Goal: Obtain resource: Download file/media

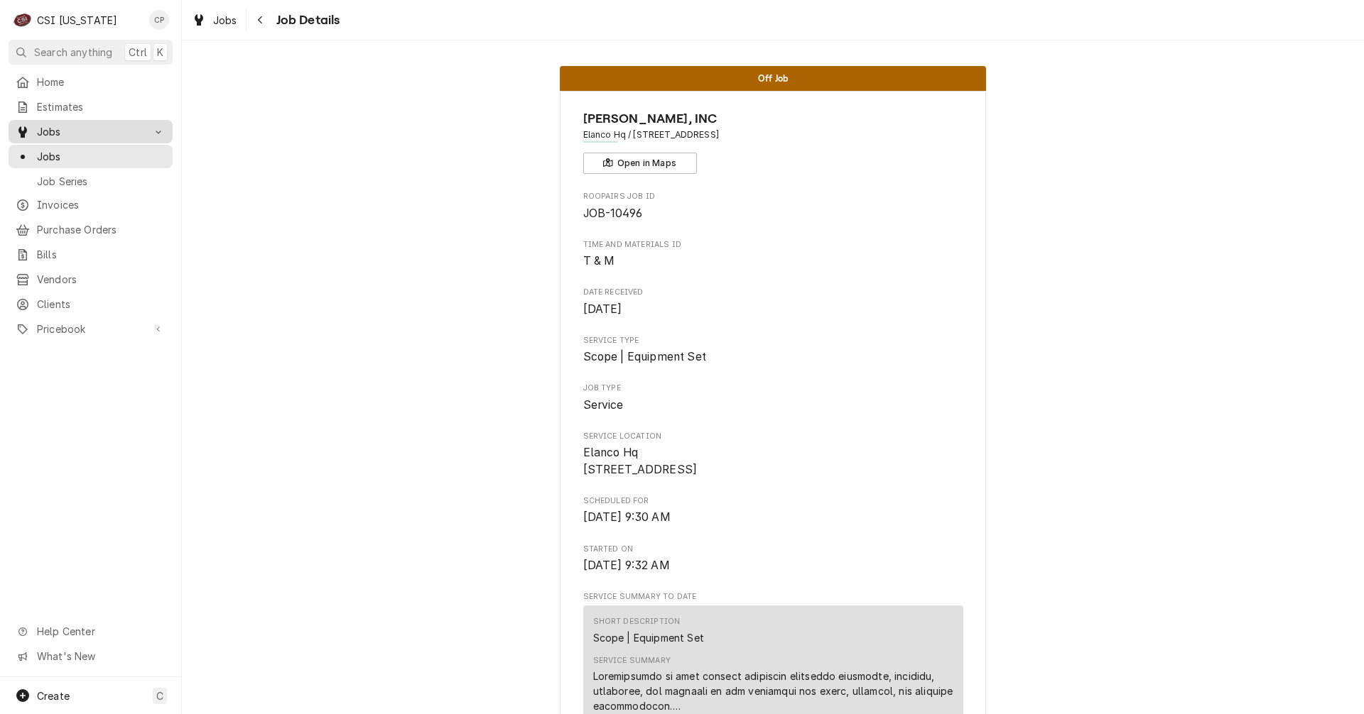
click at [71, 127] on span "Jobs" at bounding box center [90, 131] width 107 height 15
click at [71, 128] on span "Jobs" at bounding box center [90, 131] width 107 height 15
click at [71, 155] on span "Jobs" at bounding box center [101, 156] width 129 height 15
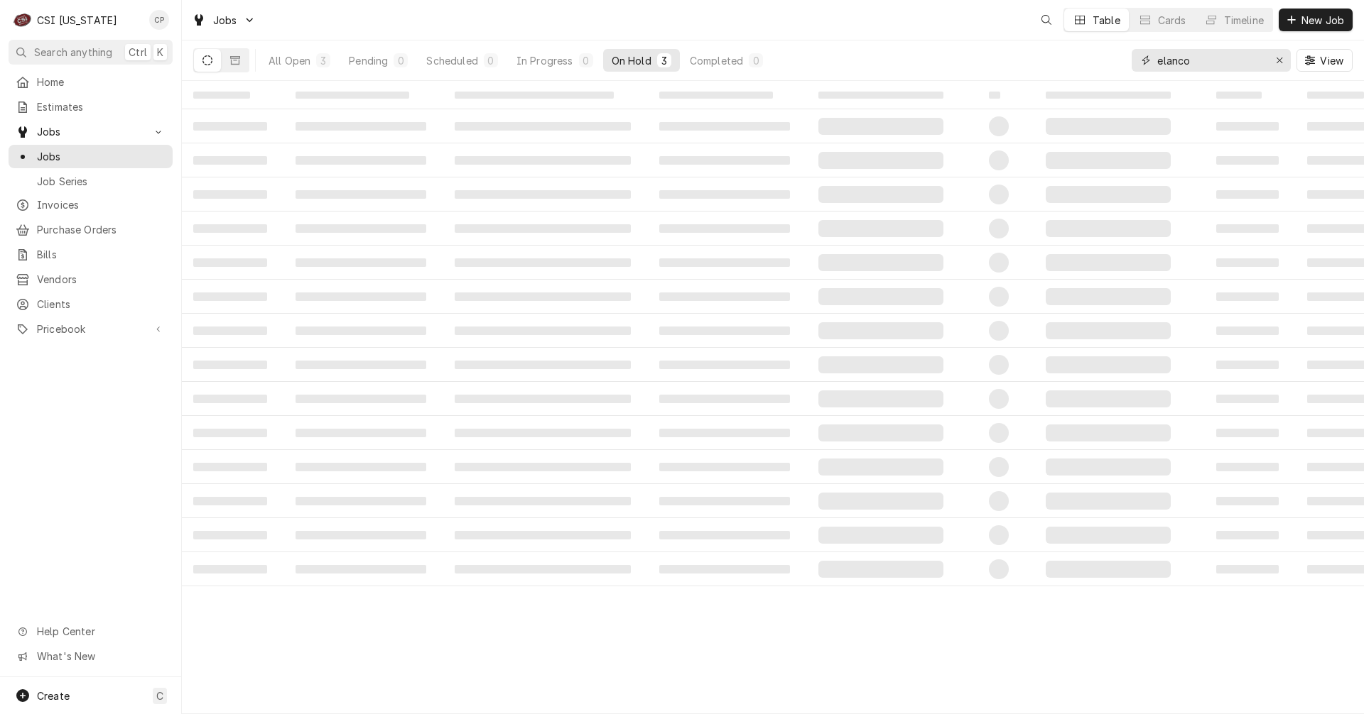
drag, startPoint x: 1209, startPoint y: 59, endPoint x: 990, endPoint y: 65, distance: 218.8
click at [991, 70] on div "All Open 3 Pending 0 Scheduled 0 In Progress 0 On Hold 3 Completed 0 elanco View" at bounding box center [772, 60] width 1159 height 40
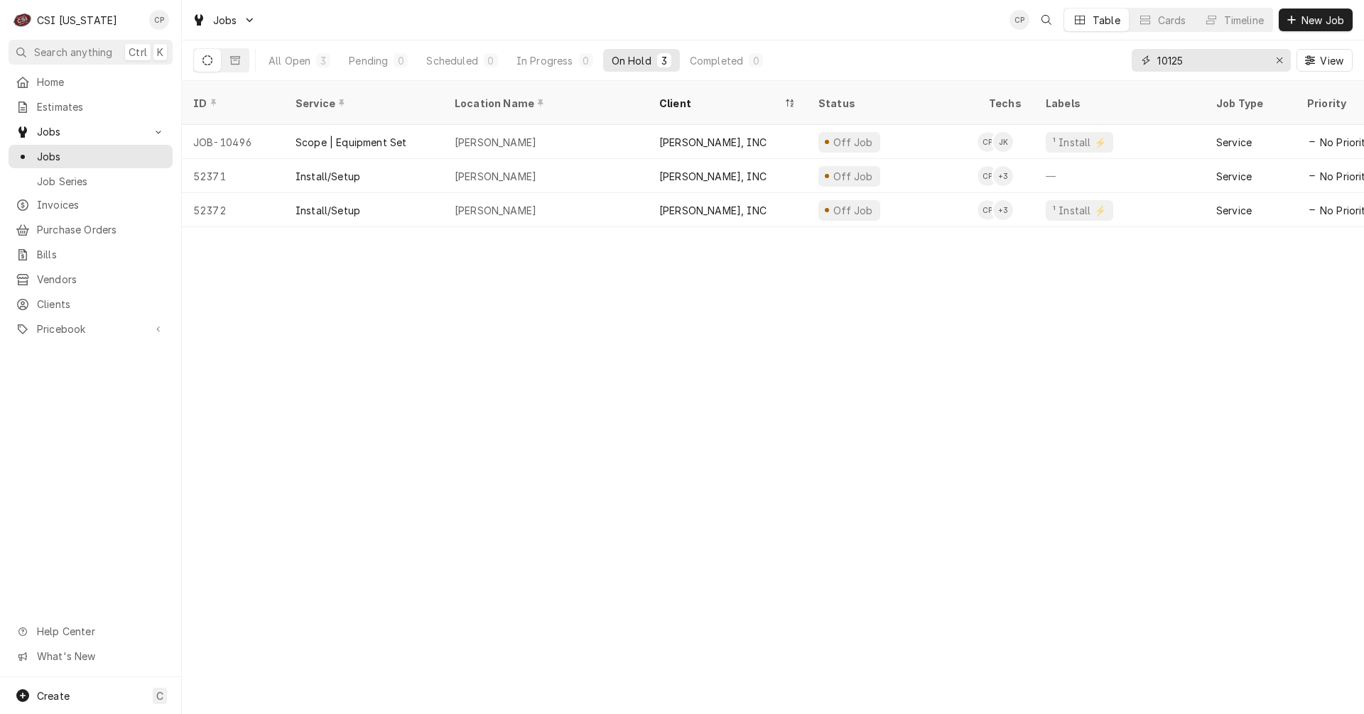
type input "10125"
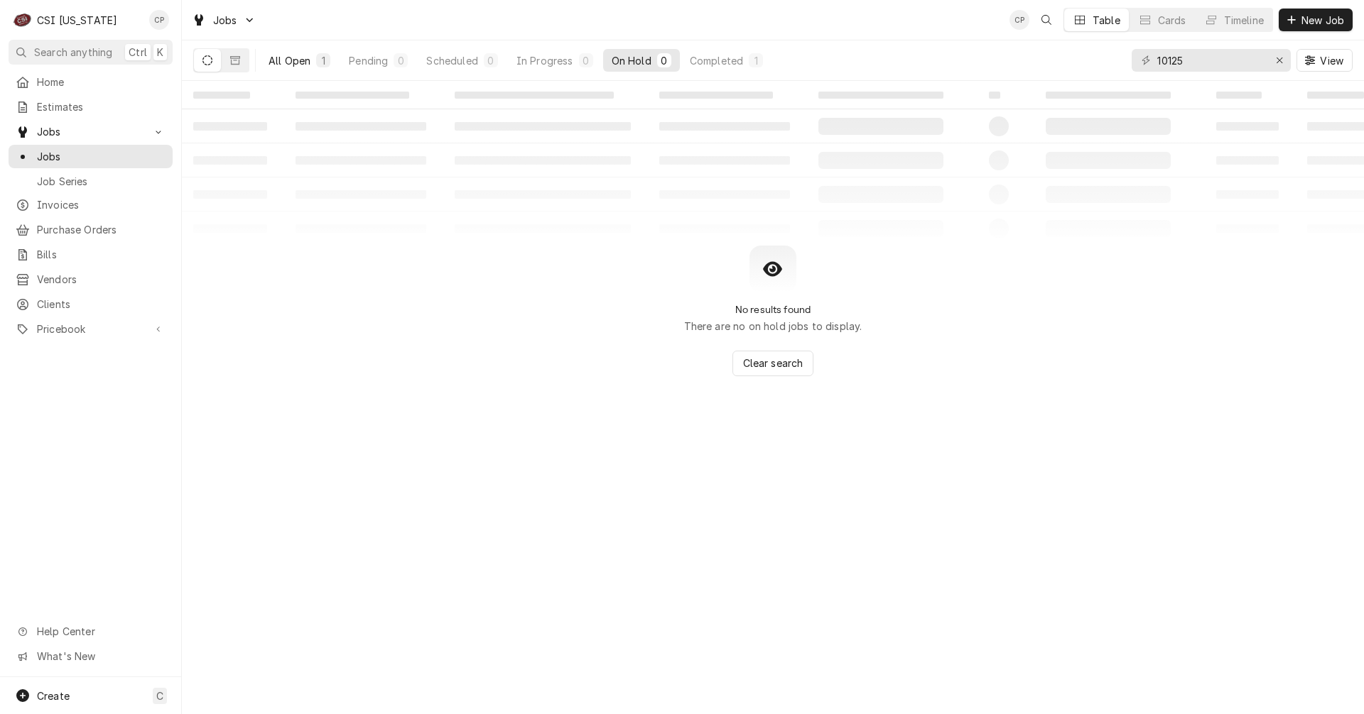
click at [305, 67] on div "All Open" at bounding box center [289, 60] width 42 height 15
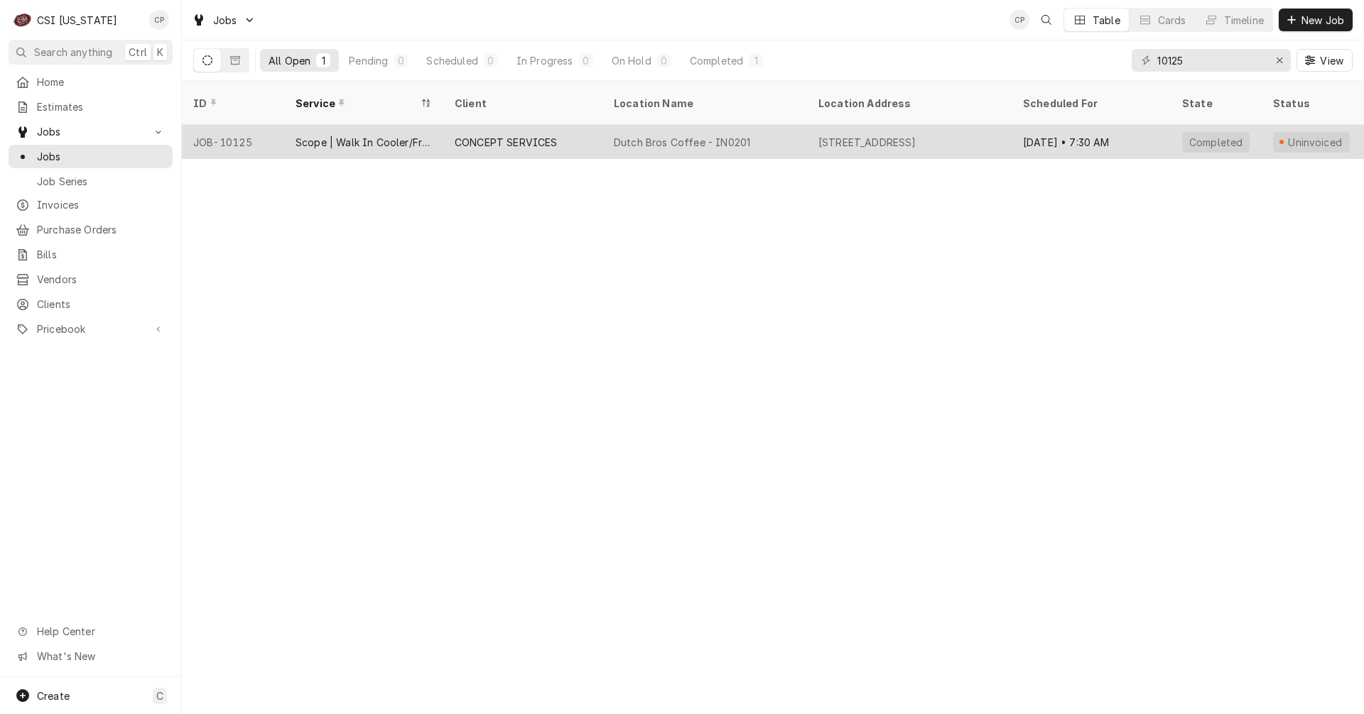
click at [685, 135] on div "Dutch Bros Coffee - IN0201" at bounding box center [682, 142] width 136 height 15
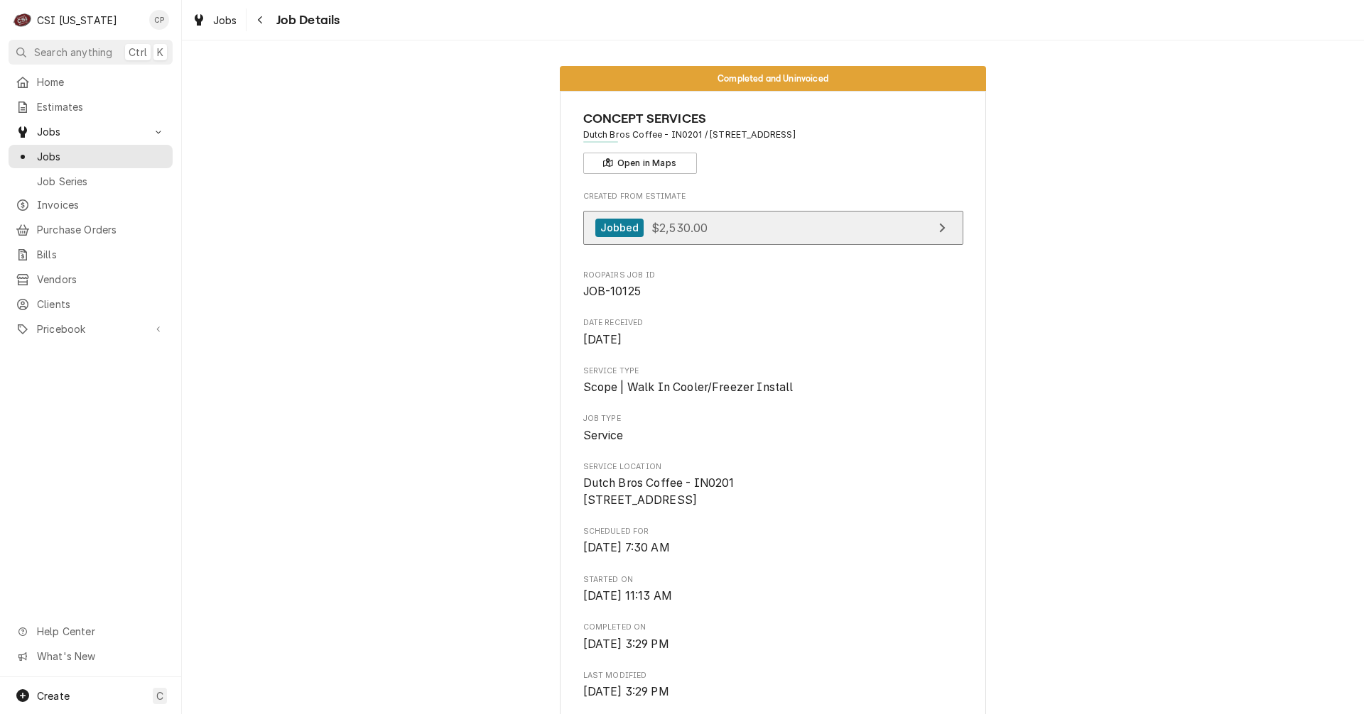
click at [831, 234] on link "Jobbed $2,530.00" at bounding box center [773, 228] width 380 height 35
click at [52, 153] on span "Jobs" at bounding box center [101, 156] width 129 height 15
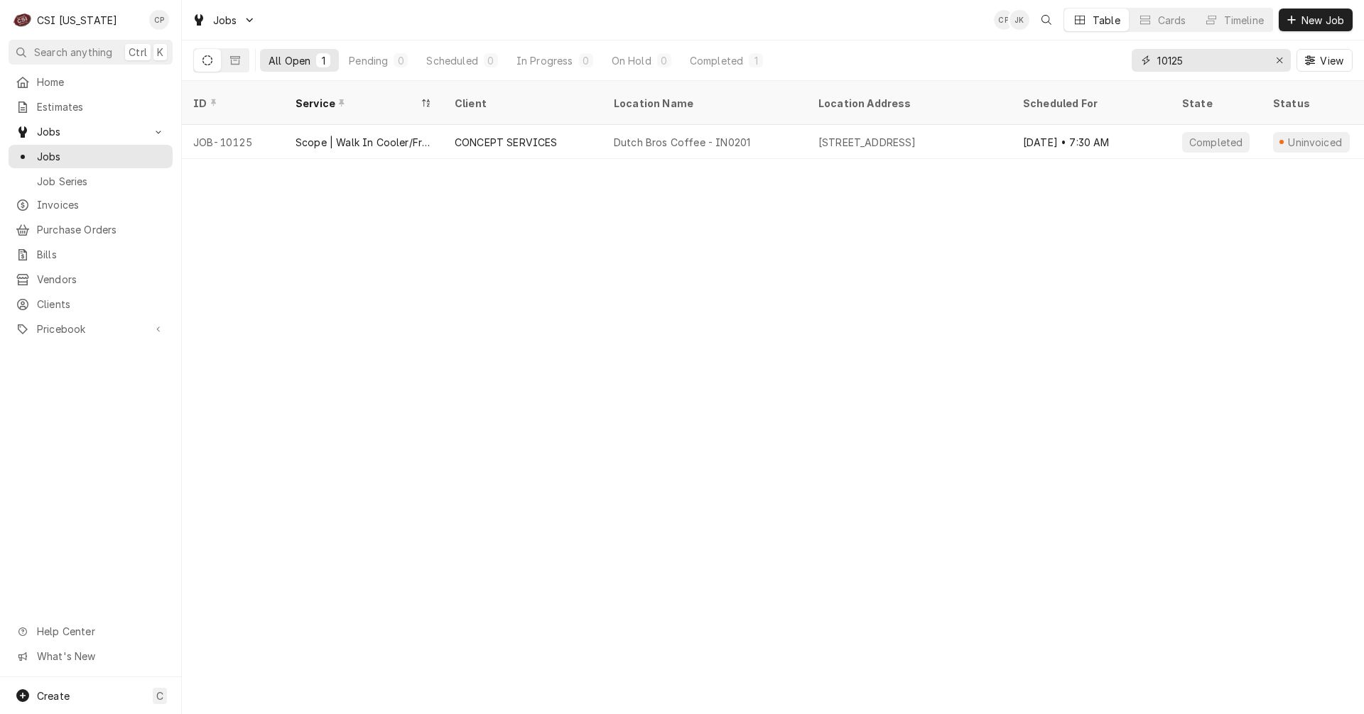
drag, startPoint x: 1198, startPoint y: 65, endPoint x: 1106, endPoint y: 65, distance: 91.6
click at [1106, 65] on div "All Open 1 Pending 0 Scheduled 0 In Progress 0 On Hold 0 Completed 1 10125 View" at bounding box center [772, 60] width 1159 height 40
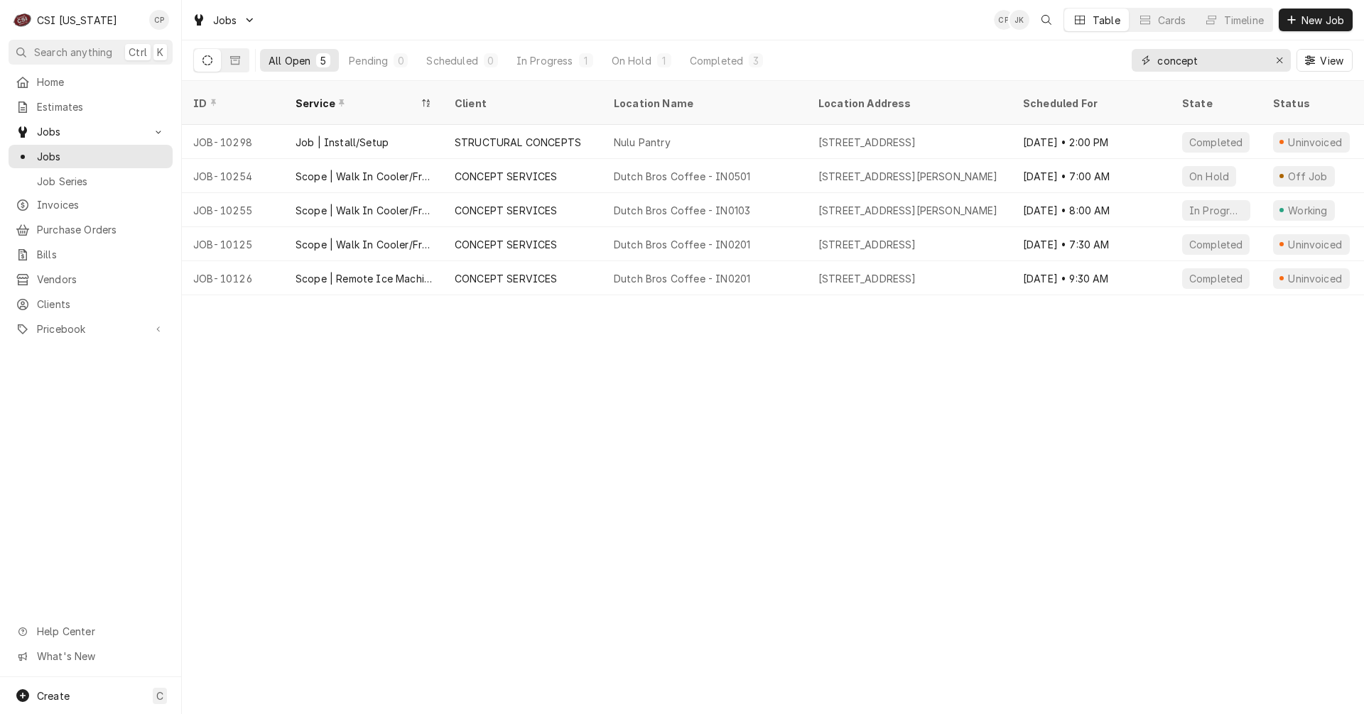
type input "concept"
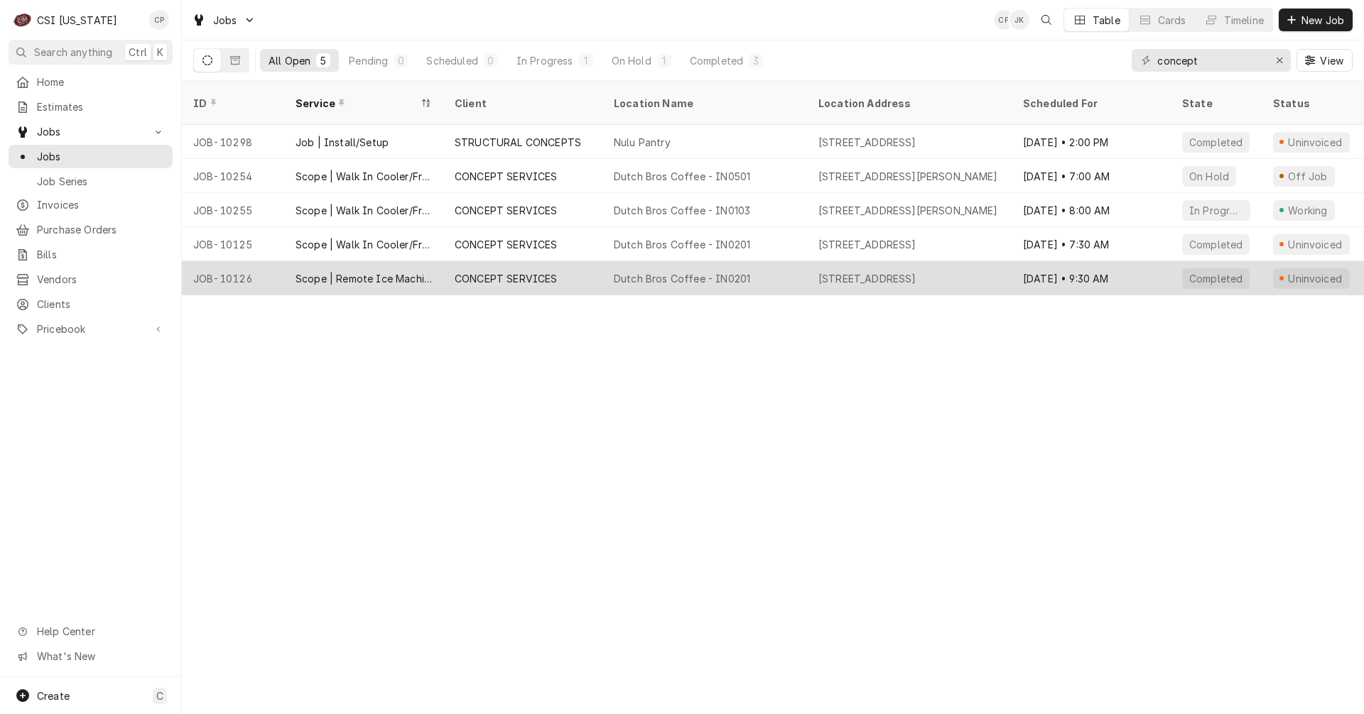
click at [877, 269] on div "1751 Veterans Pkwy, Jeffersonville, IN 47130" at bounding box center [909, 278] width 205 height 34
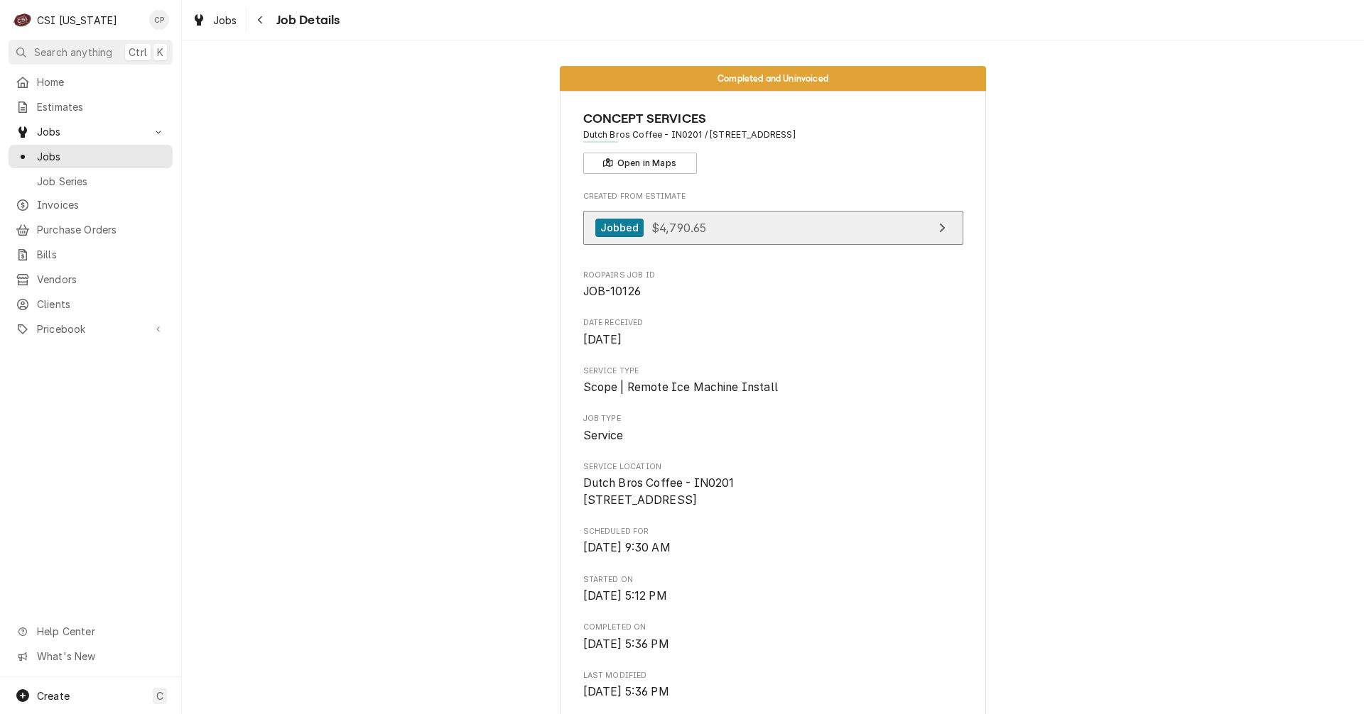
click at [853, 229] on link "Jobbed $4,790.65" at bounding box center [773, 228] width 380 height 35
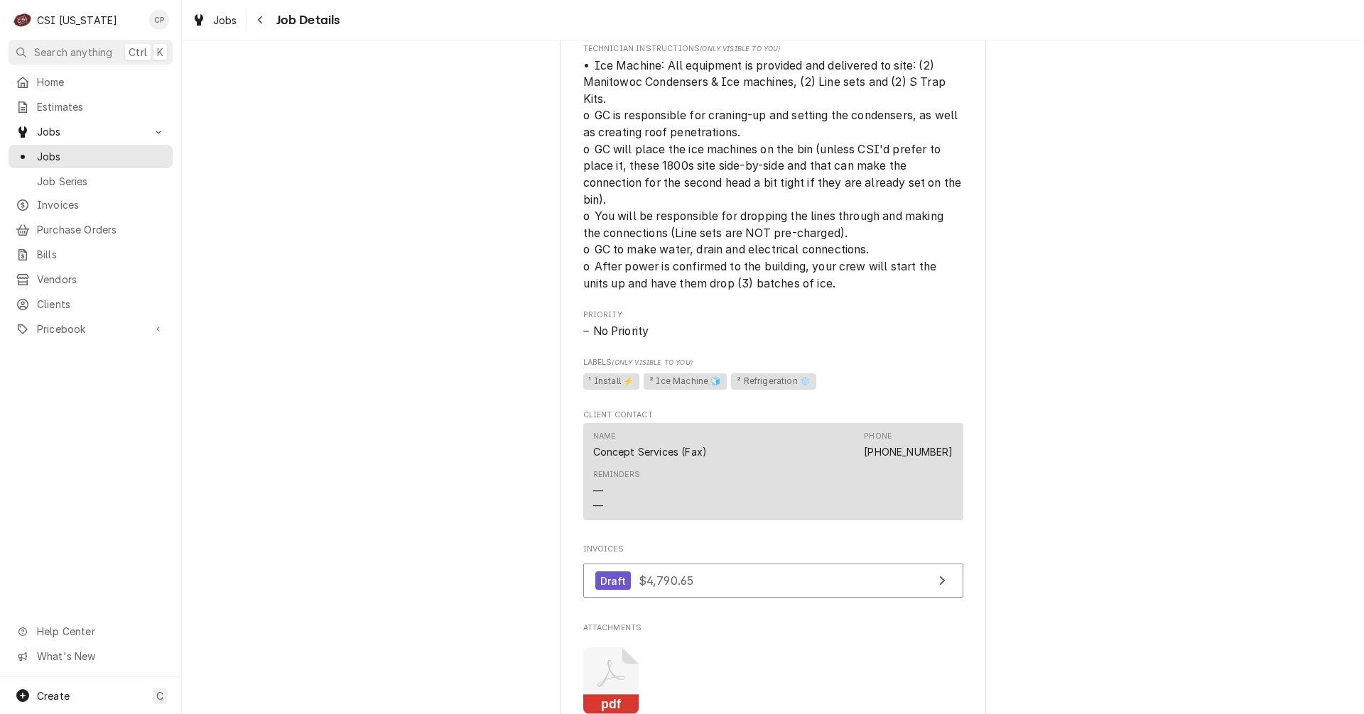
scroll to position [1136, 0]
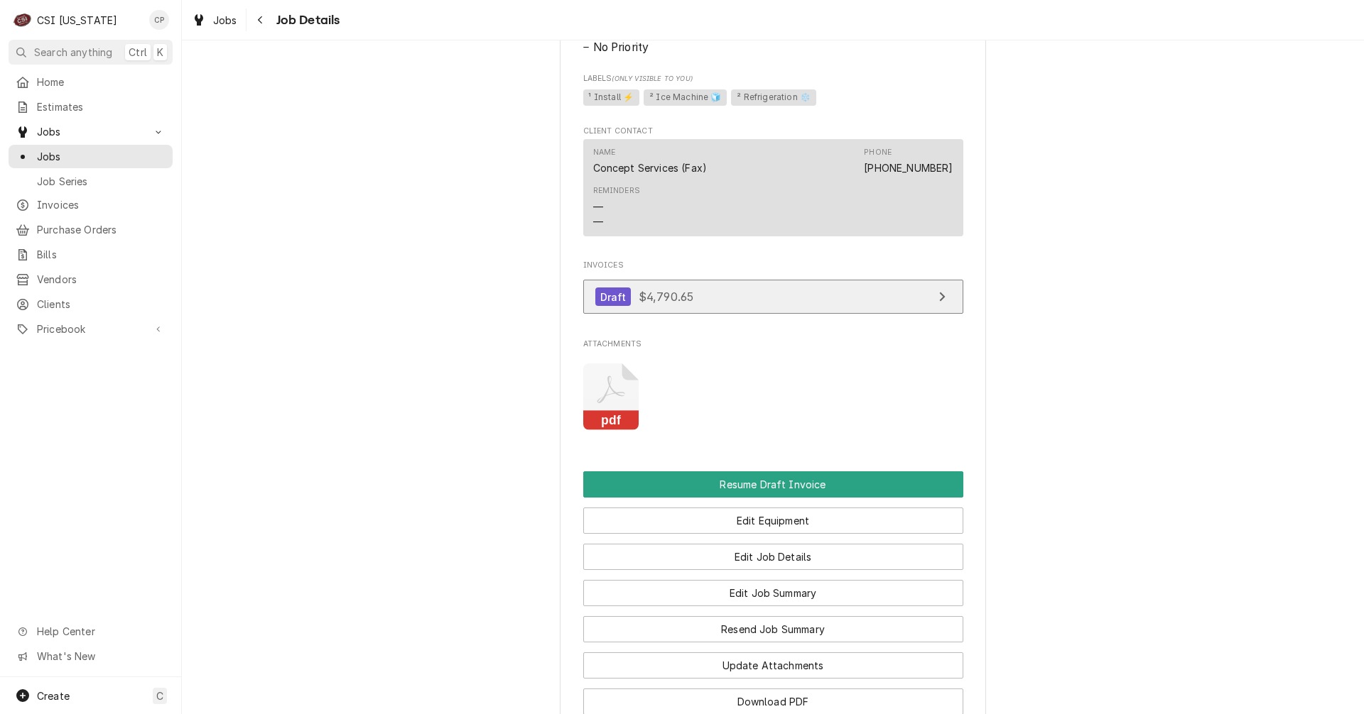
click at [873, 315] on link "Draft $4,790.65" at bounding box center [773, 297] width 380 height 35
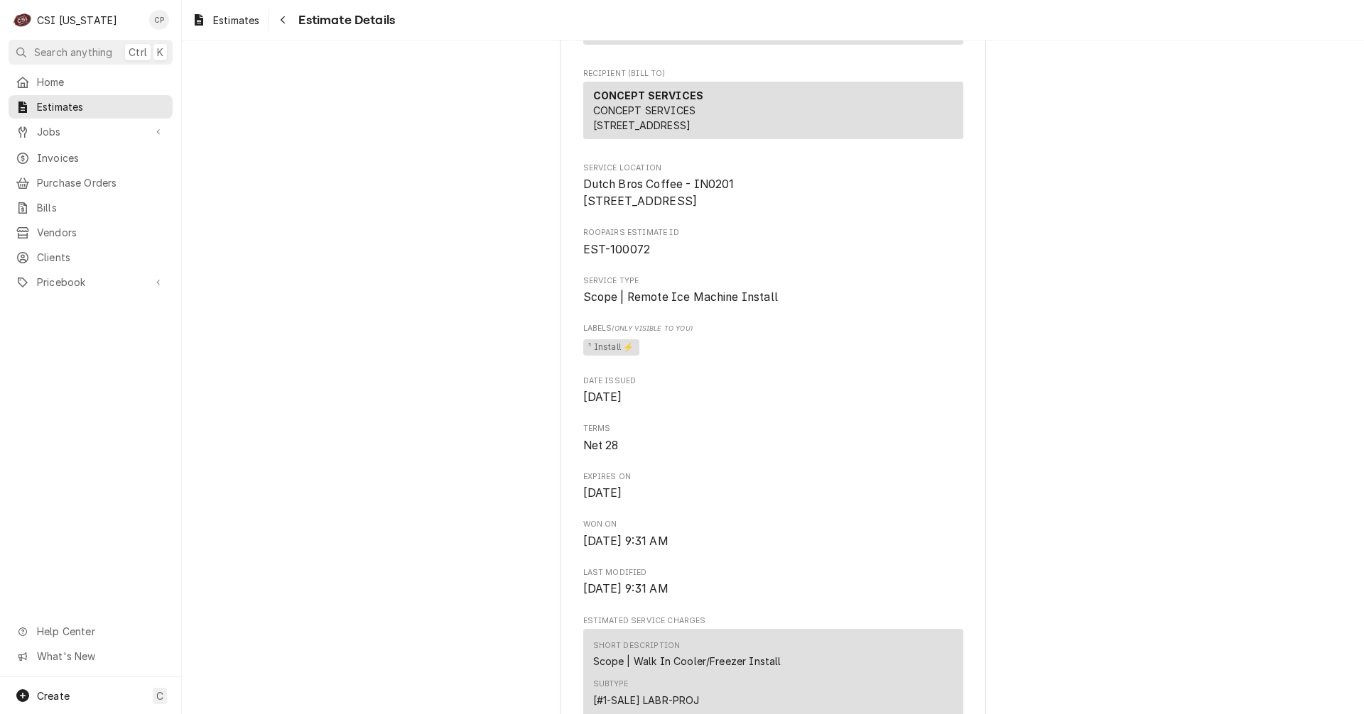
scroll to position [284, 0]
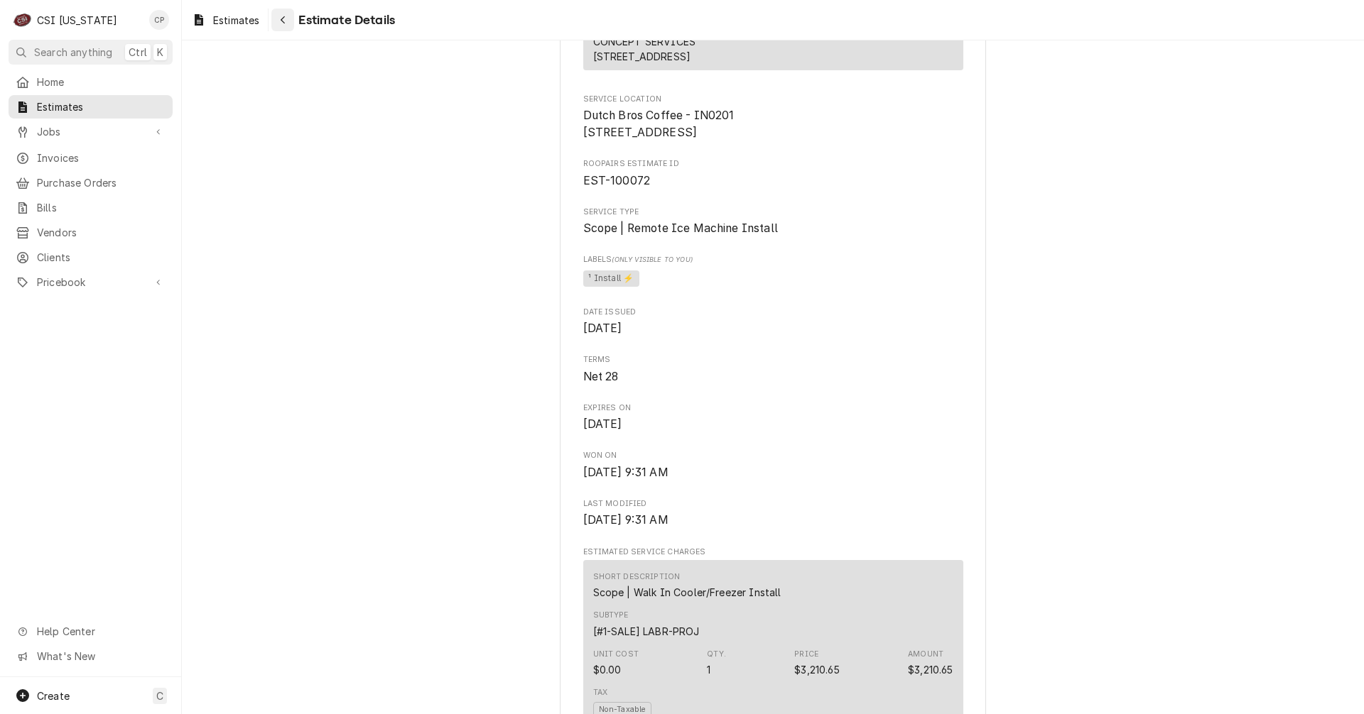
click at [286, 21] on icon "Navigate back" at bounding box center [283, 20] width 6 height 10
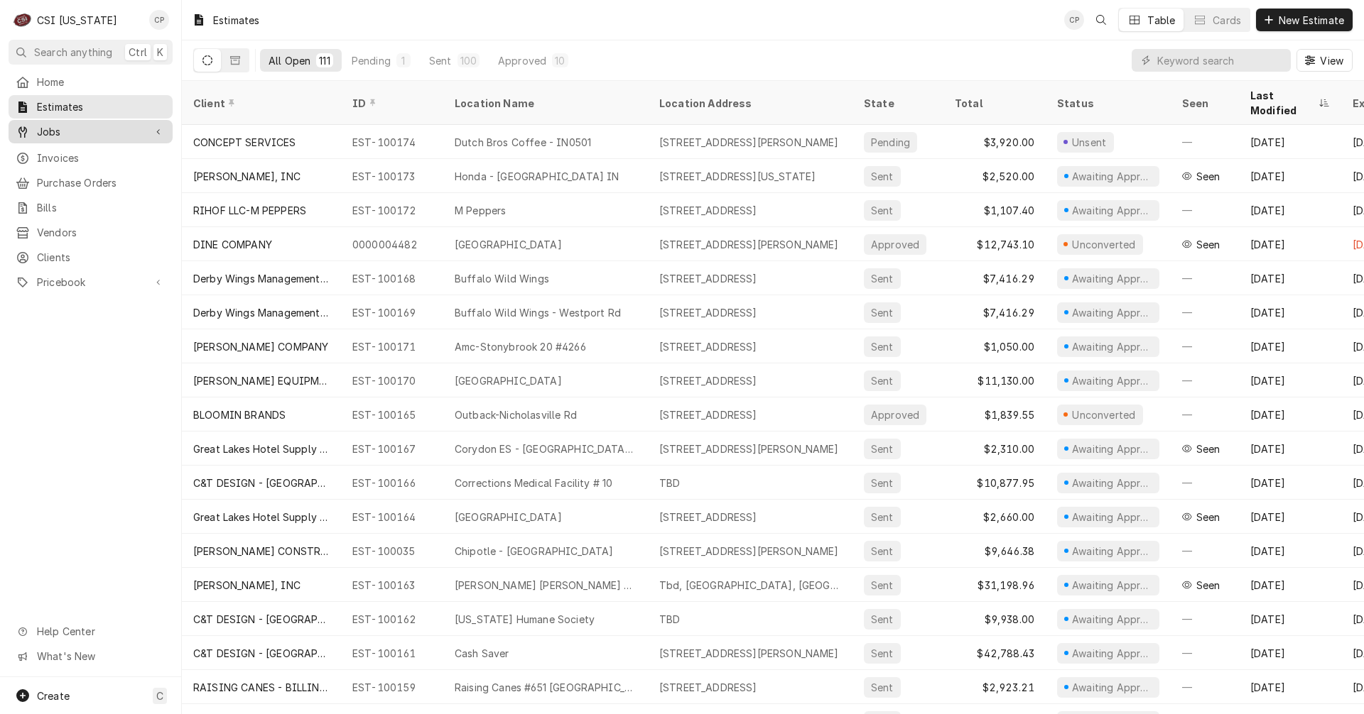
click at [67, 127] on span "Jobs" at bounding box center [90, 131] width 107 height 15
click at [90, 156] on span "Jobs" at bounding box center [101, 156] width 129 height 15
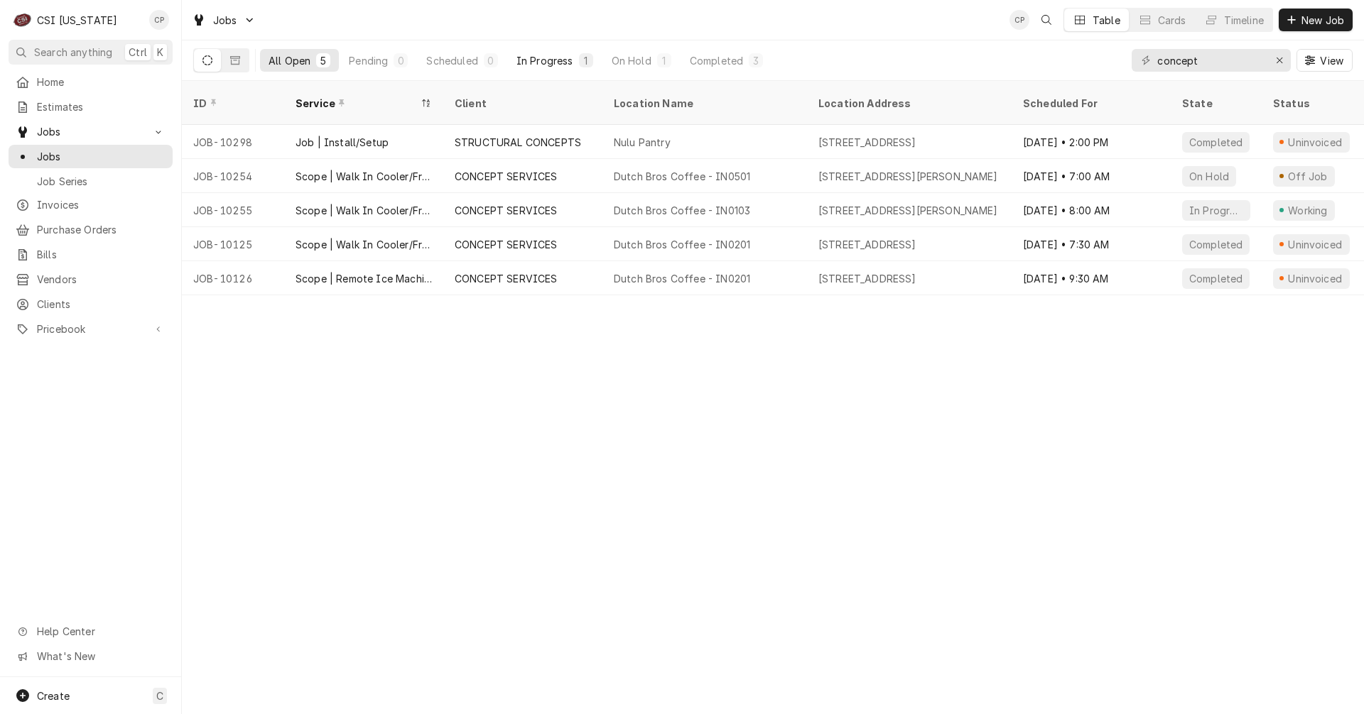
click at [562, 61] on div "In Progress" at bounding box center [544, 60] width 57 height 15
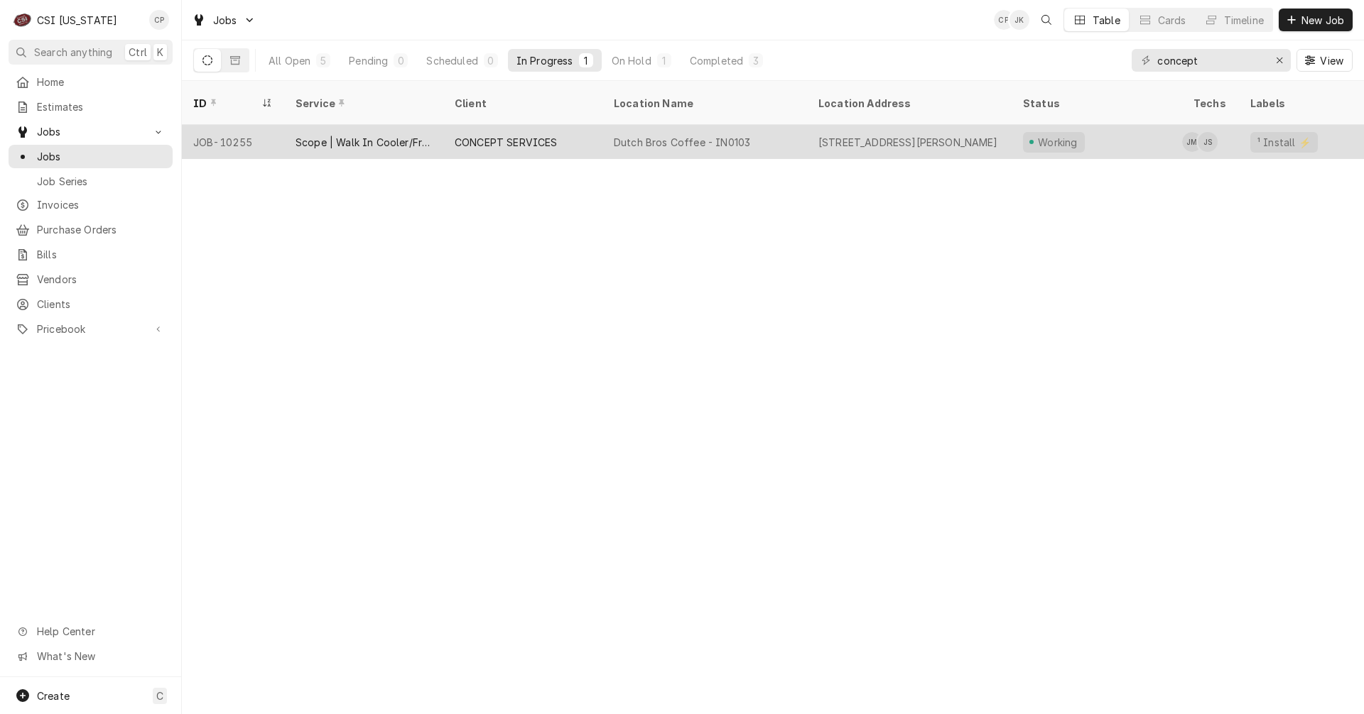
click at [505, 135] on div "CONCEPT SERVICES" at bounding box center [506, 142] width 103 height 15
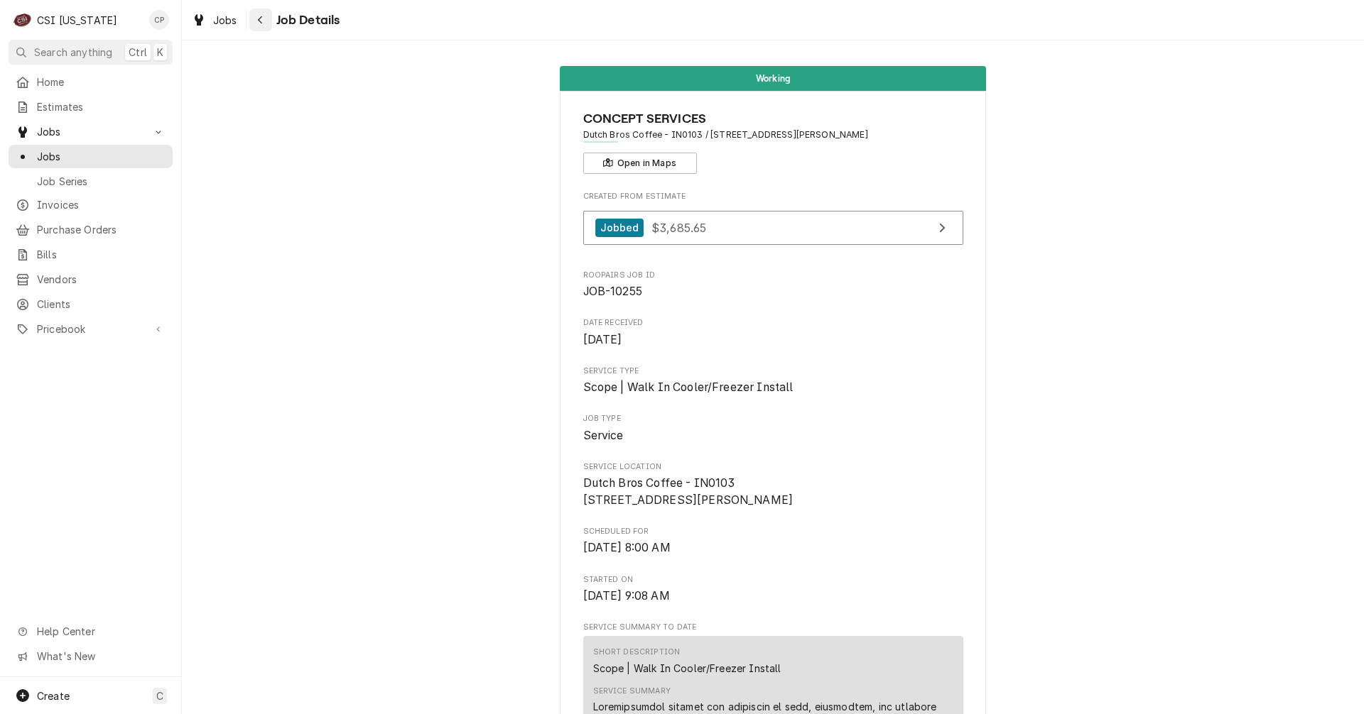
click at [262, 21] on icon "Navigate back" at bounding box center [260, 20] width 6 height 10
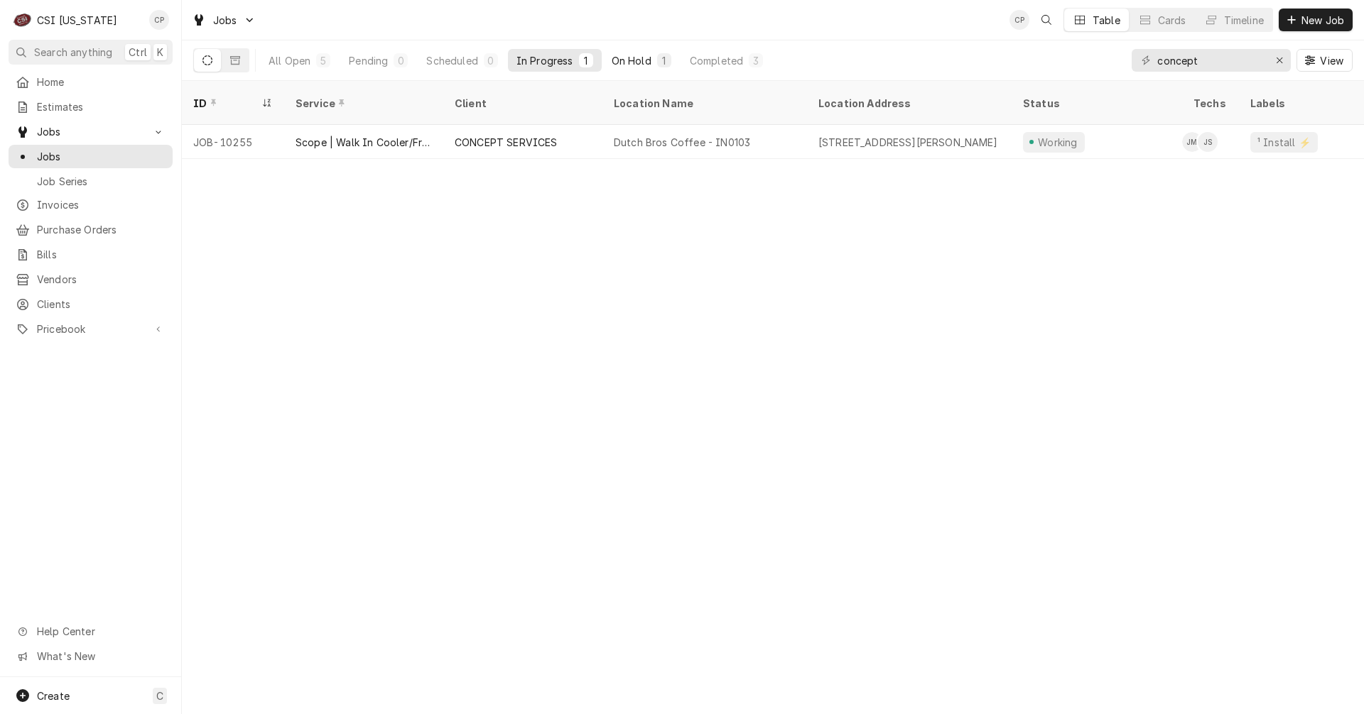
click at [643, 58] on div "On Hold" at bounding box center [631, 60] width 40 height 15
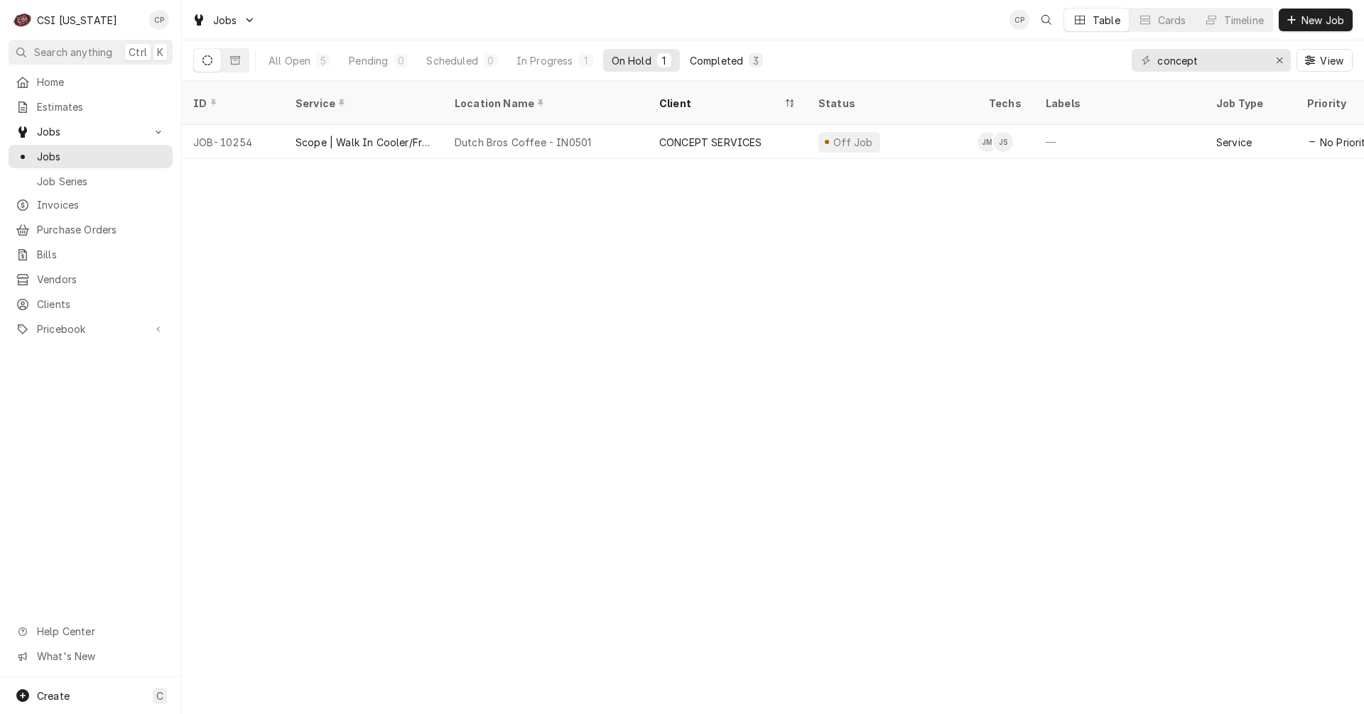
click at [709, 62] on div "Completed" at bounding box center [716, 60] width 53 height 15
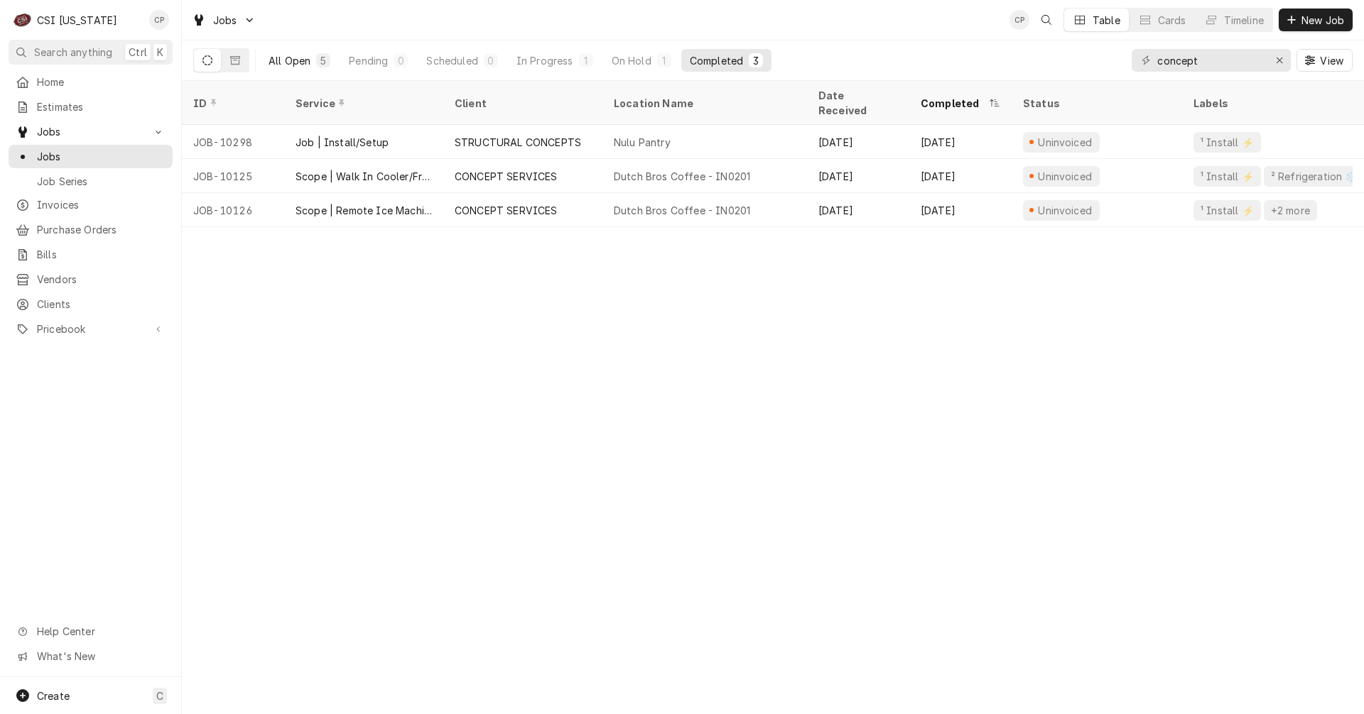
click at [304, 61] on div "All Open" at bounding box center [289, 60] width 42 height 15
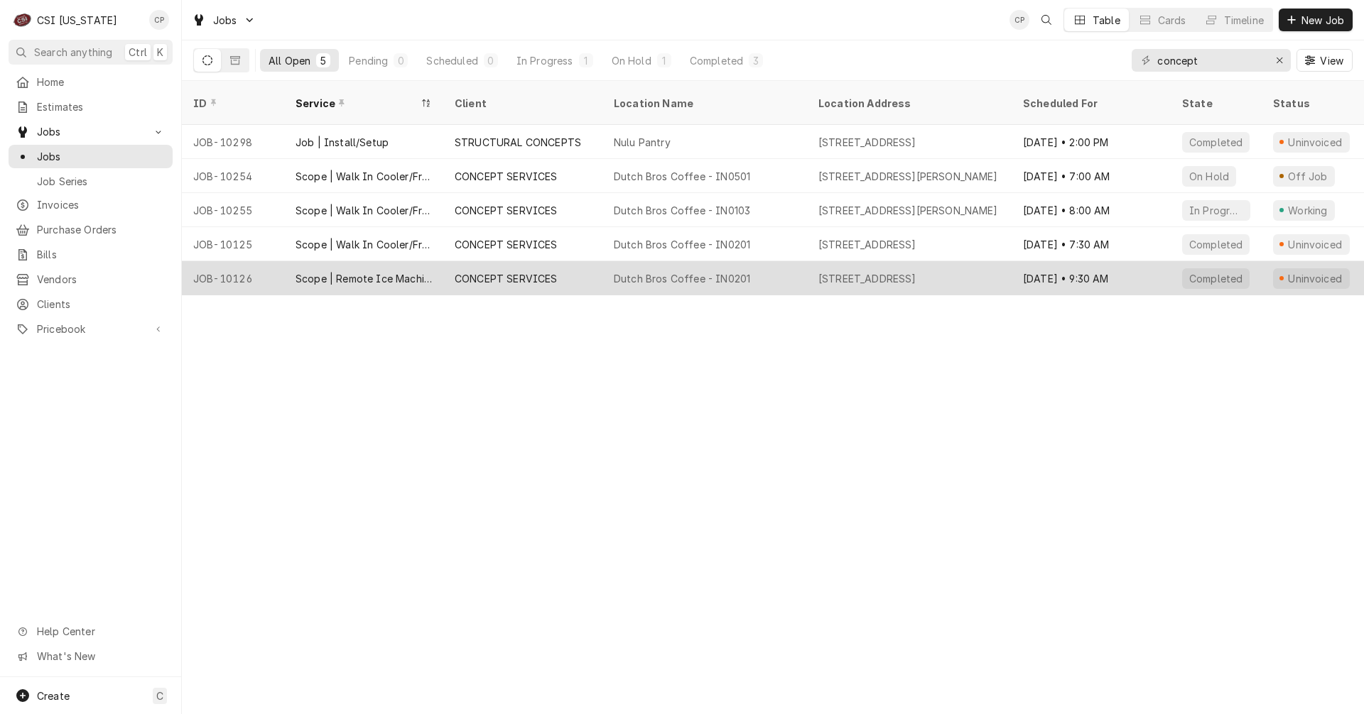
click at [499, 271] on div "CONCEPT SERVICES" at bounding box center [506, 278] width 103 height 15
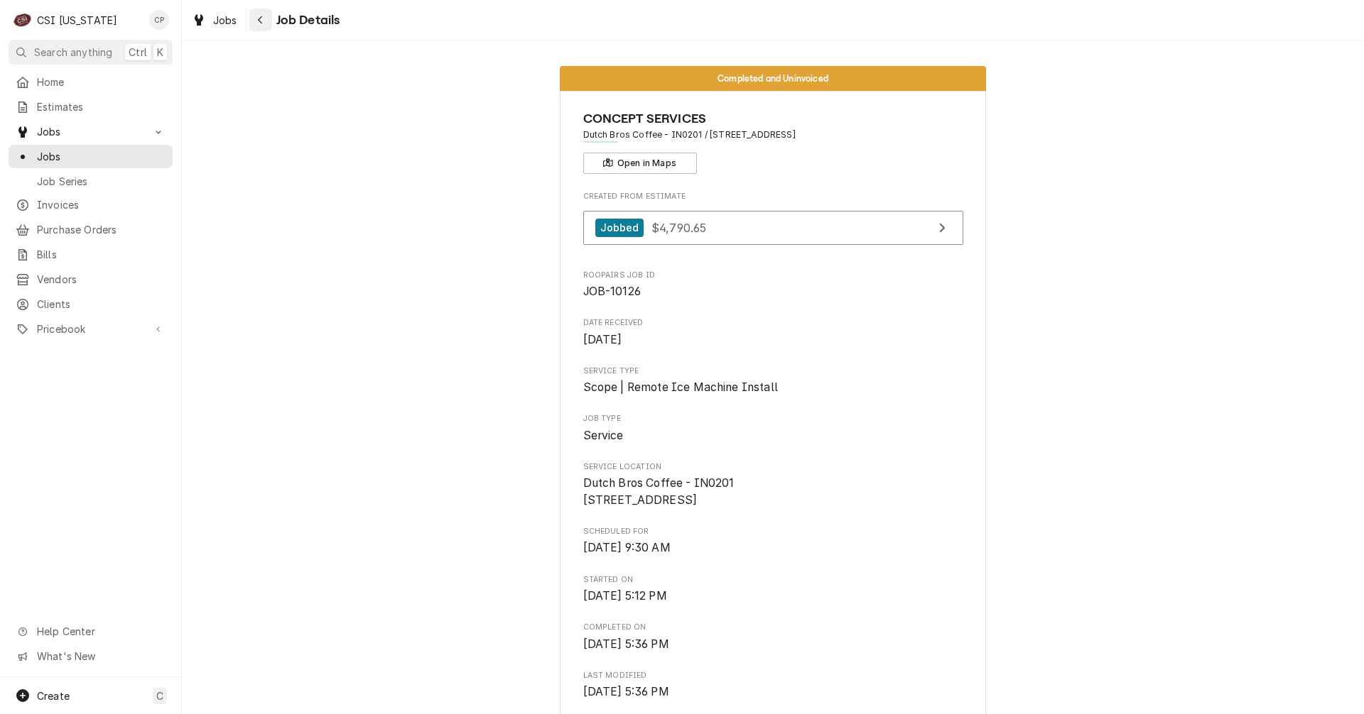
click at [262, 25] on div "Navigate back" at bounding box center [261, 20] width 14 height 14
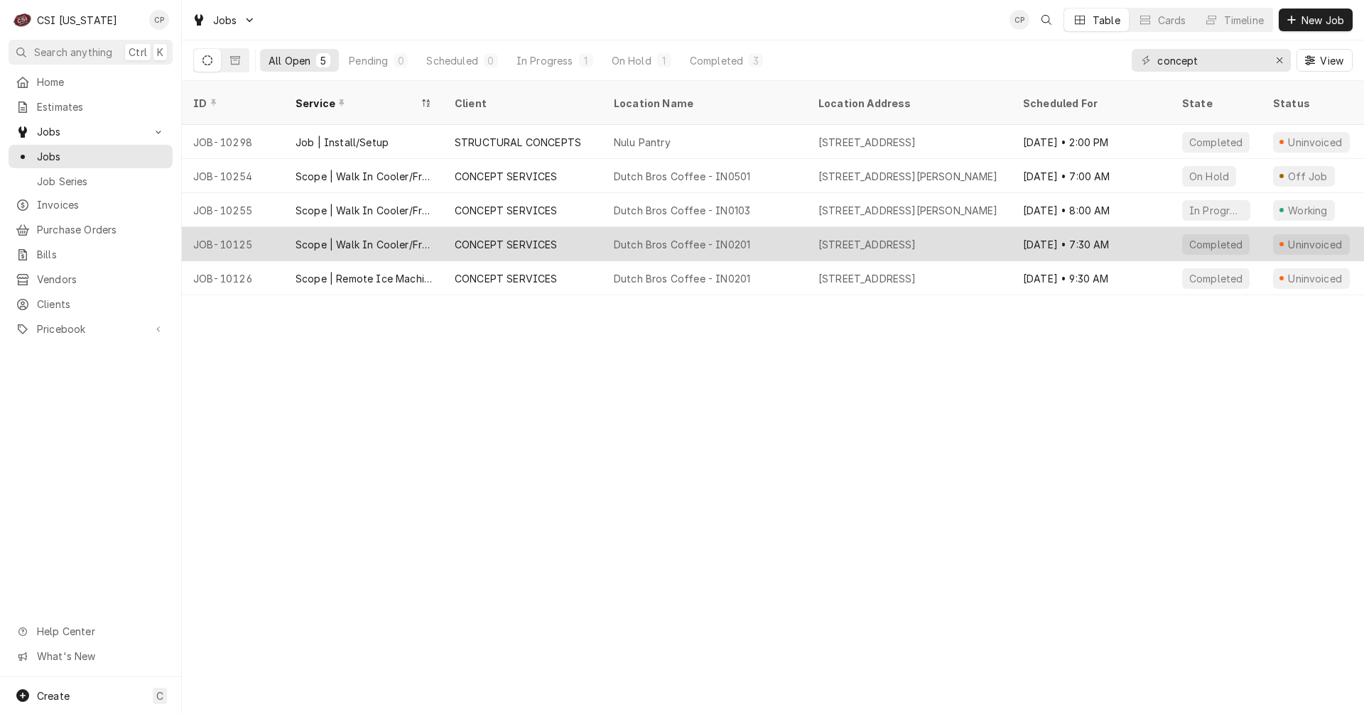
click at [396, 237] on div "Scope | Walk In Cooler/Freezer Install" at bounding box center [363, 244] width 136 height 15
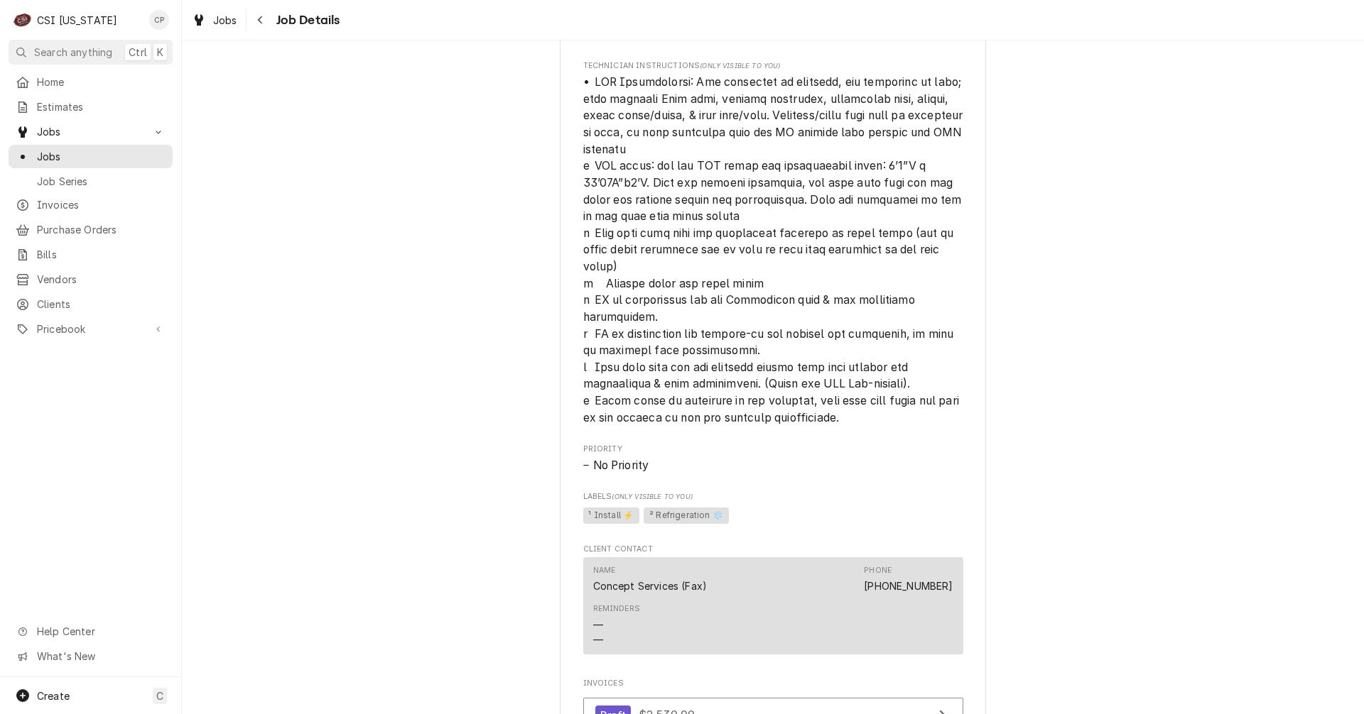
scroll to position [1136, 0]
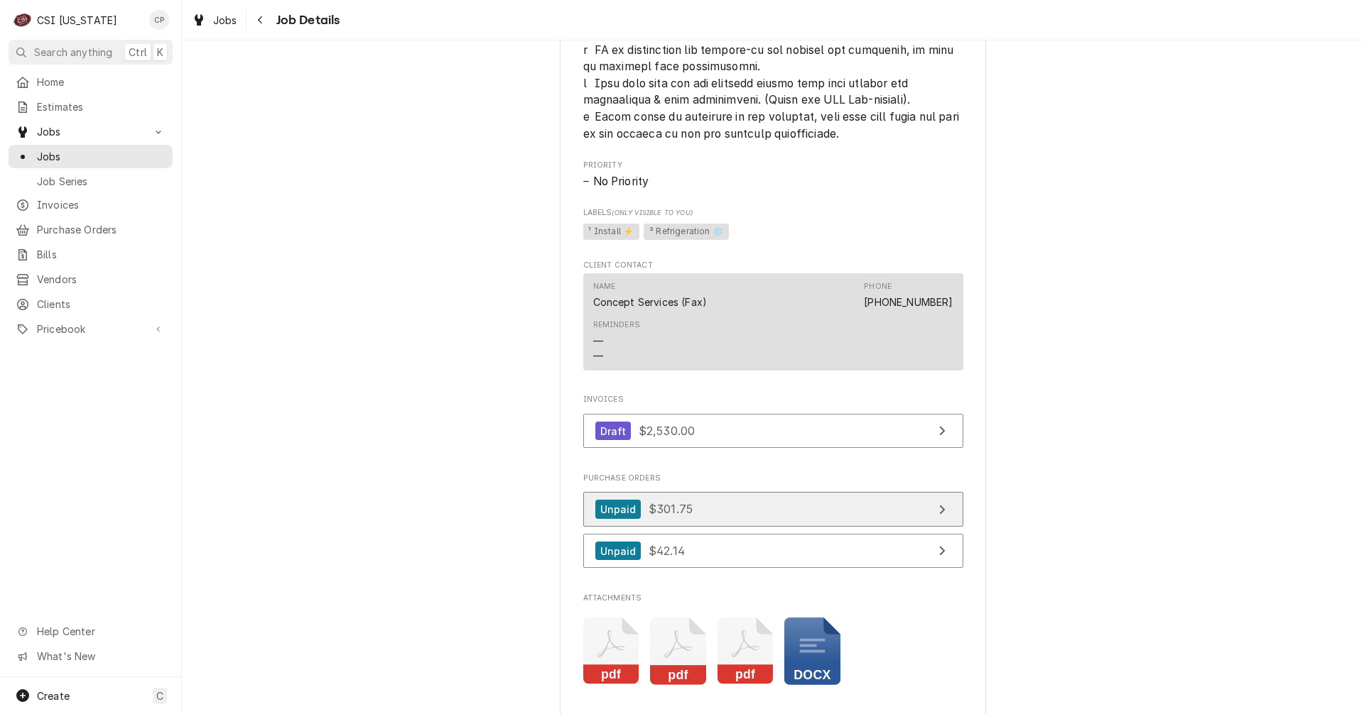
click at [893, 527] on link "Unpaid $301.75" at bounding box center [773, 509] width 380 height 35
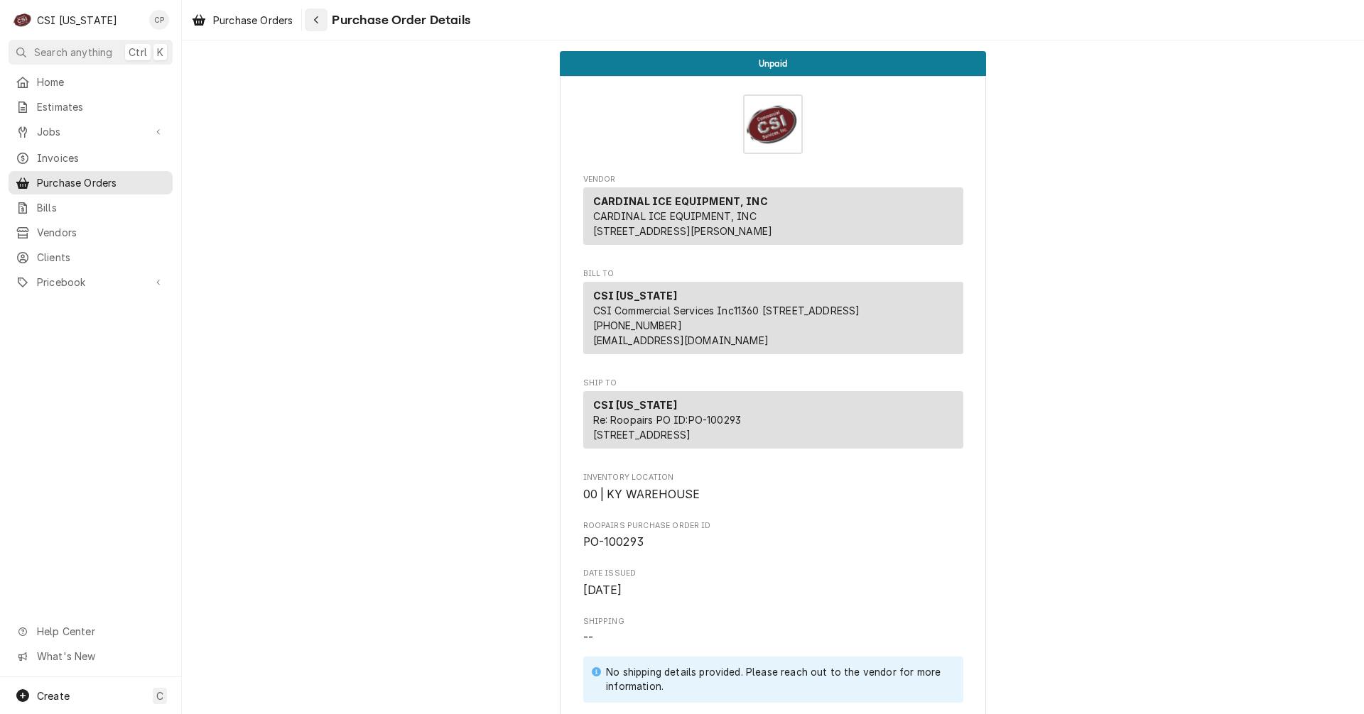
click at [322, 18] on div "Navigate back" at bounding box center [316, 20] width 14 height 14
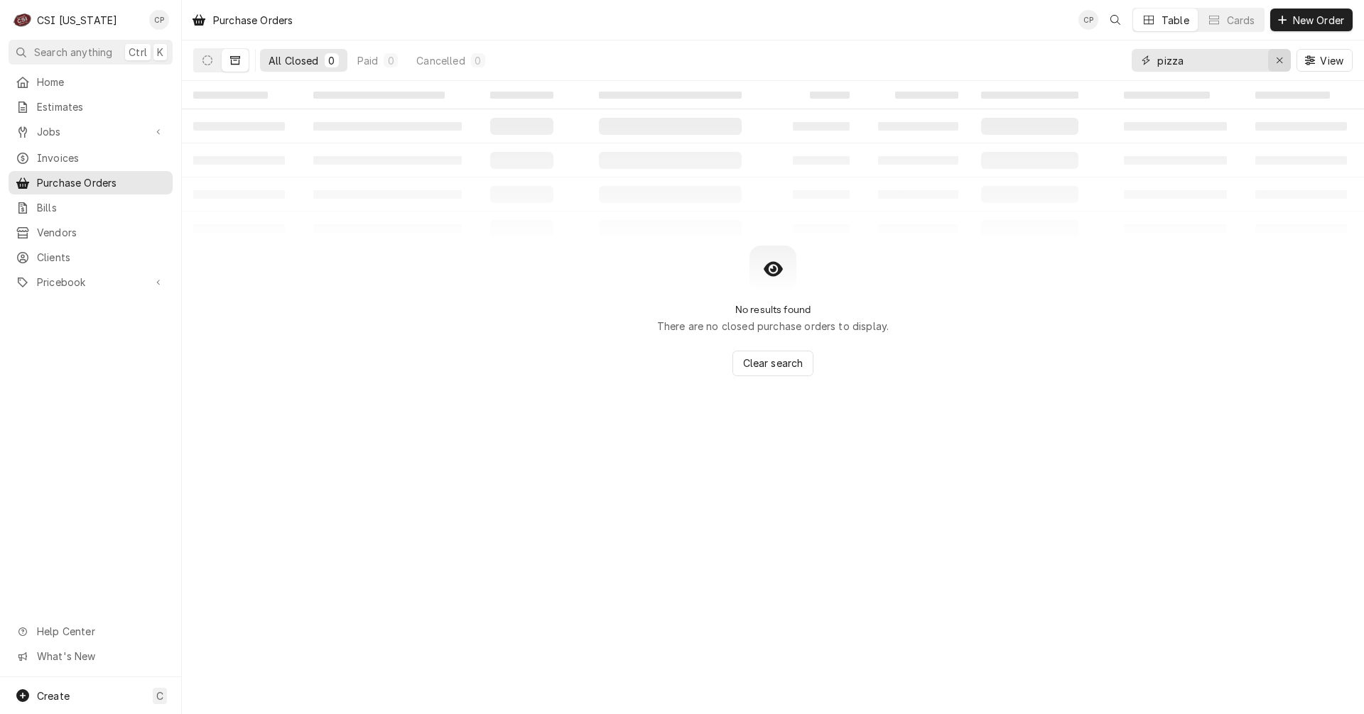
click at [1280, 62] on icon "Erase input" at bounding box center [1279, 61] width 6 height 6
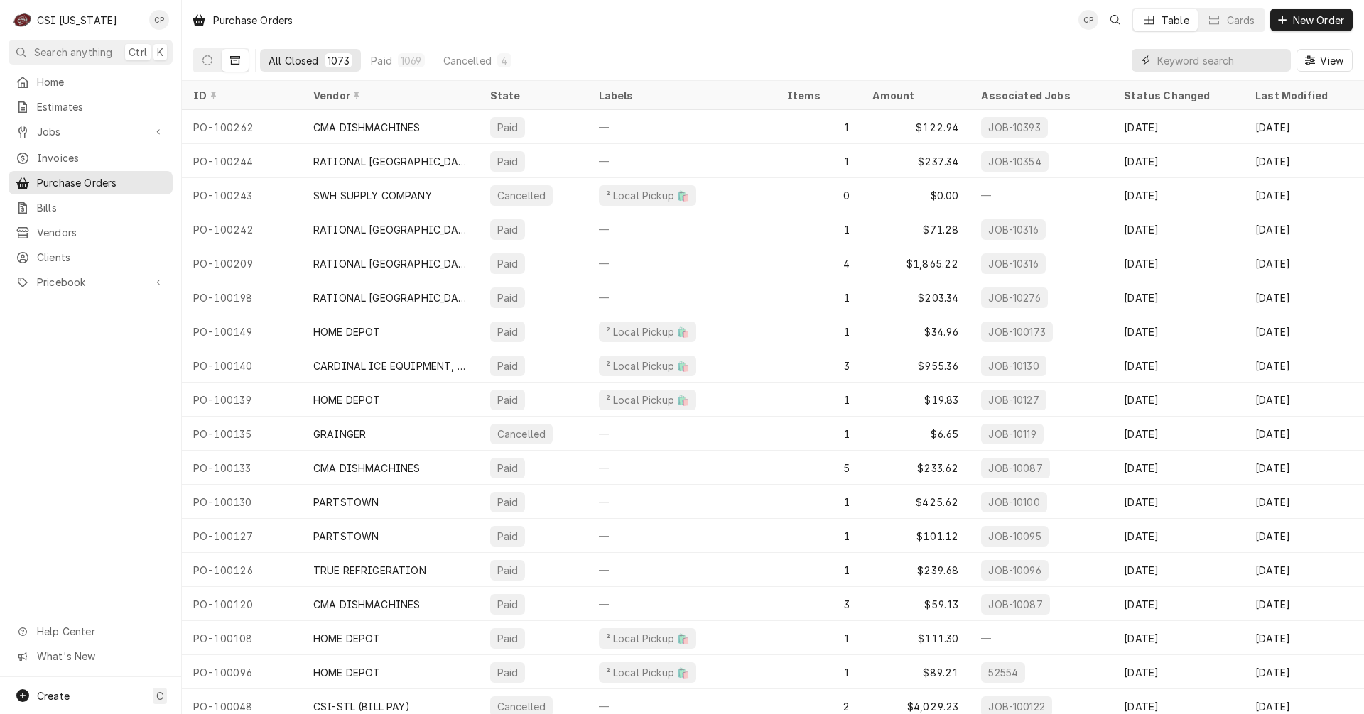
click at [1177, 65] on input "Dynamic Content Wrapper" at bounding box center [1220, 60] width 126 height 23
click at [62, 124] on span "Jobs" at bounding box center [90, 131] width 107 height 15
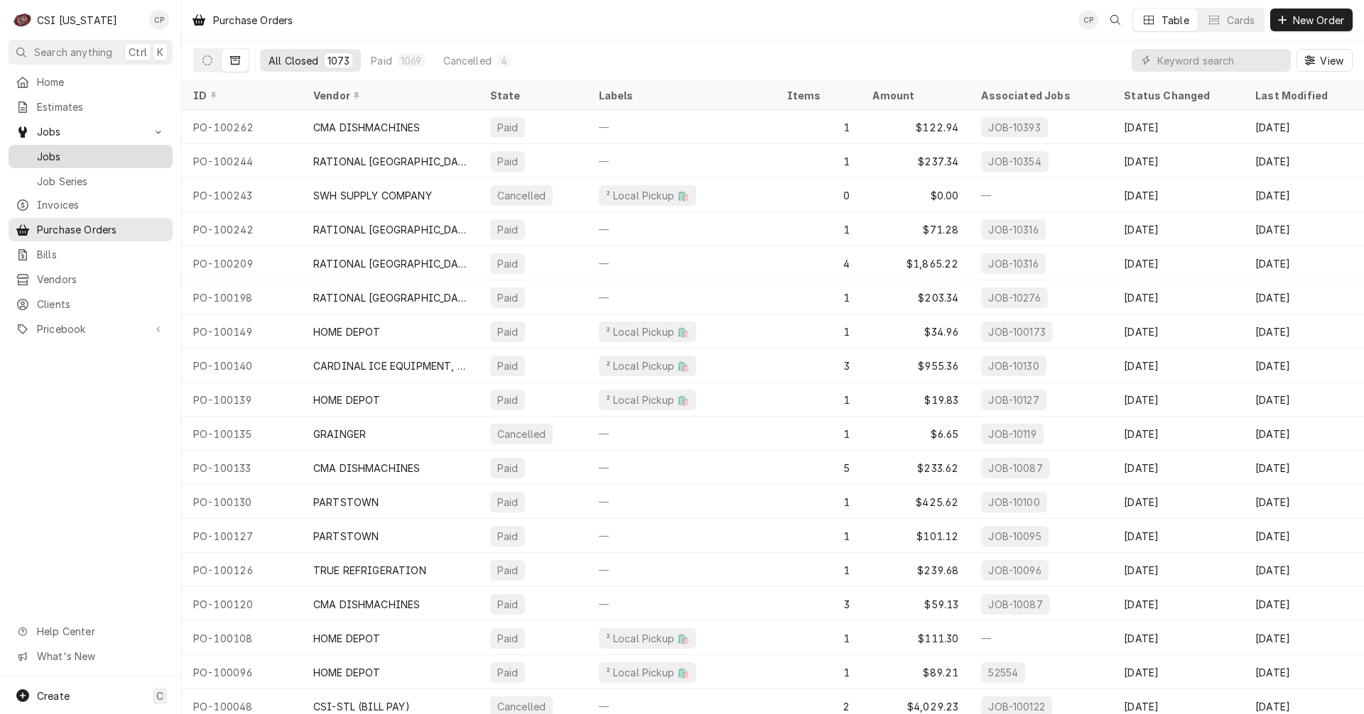
click at [72, 153] on span "Jobs" at bounding box center [101, 156] width 129 height 15
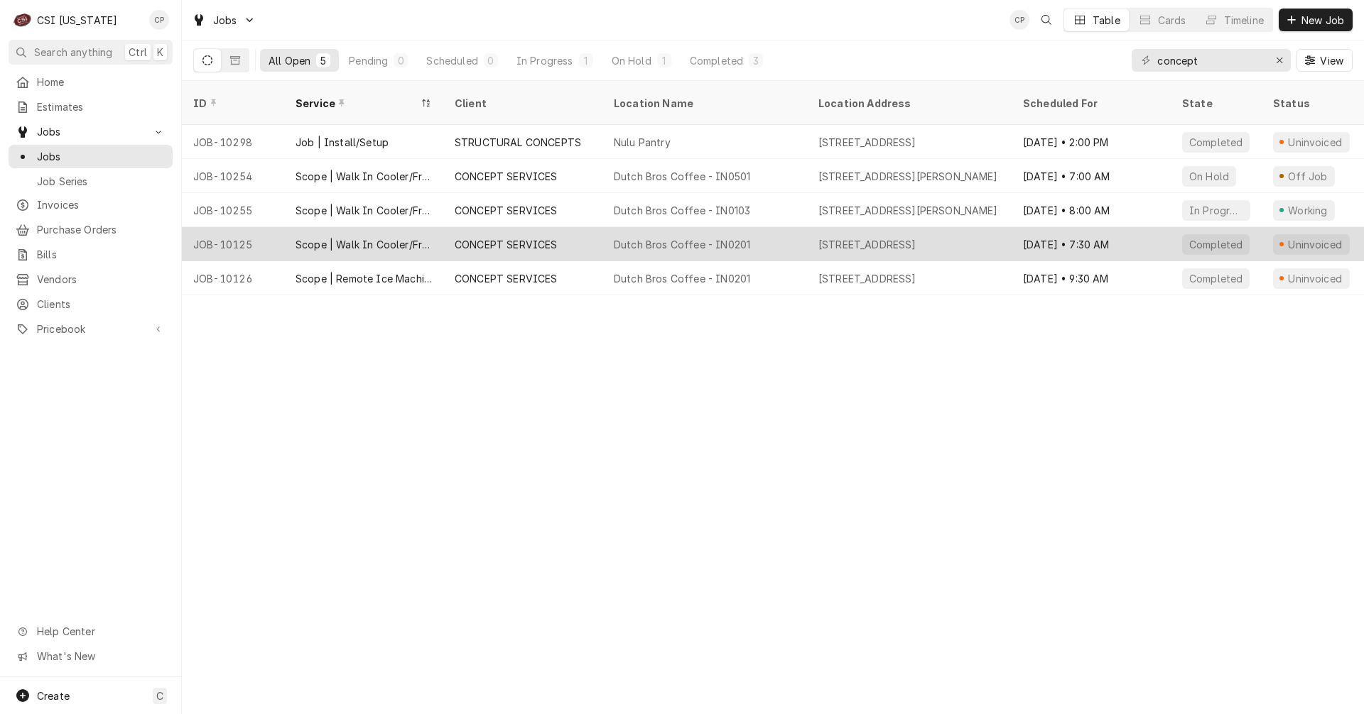
click at [319, 237] on div "Scope | Walk In Cooler/Freezer Install" at bounding box center [363, 244] width 136 height 15
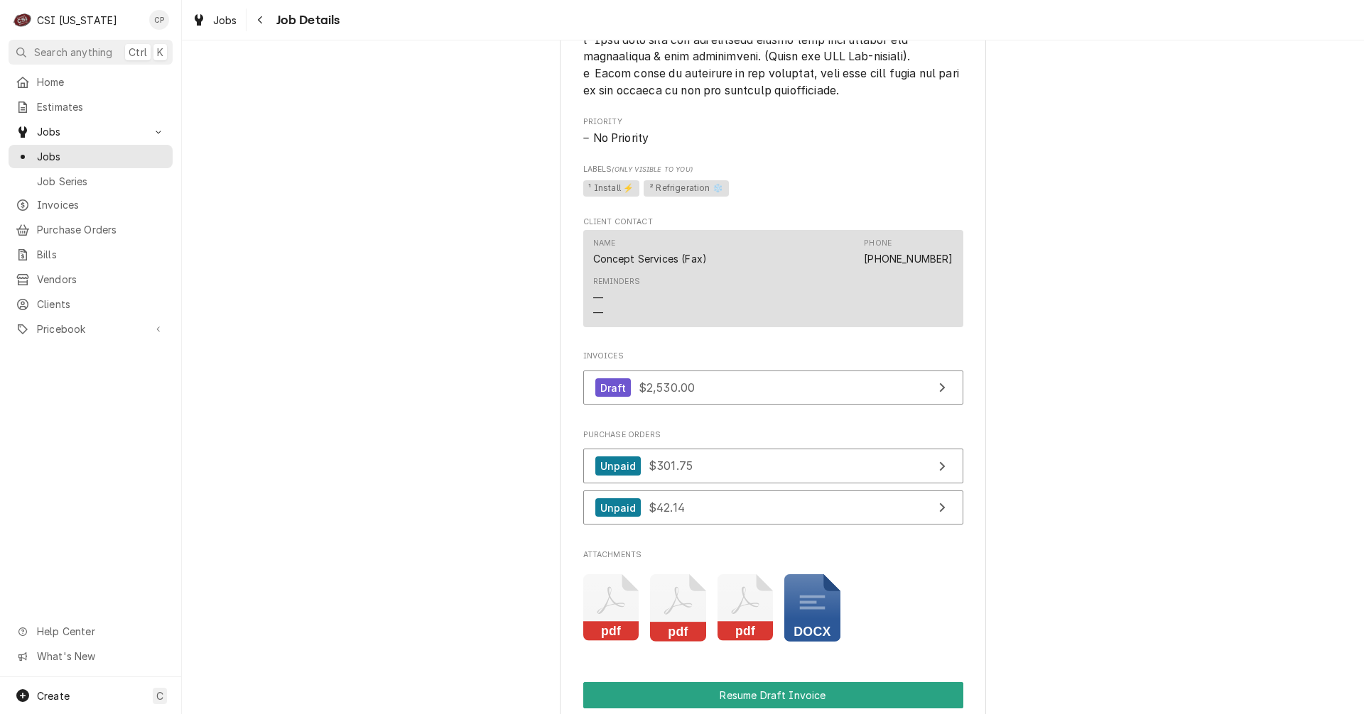
scroll to position [1207, 0]
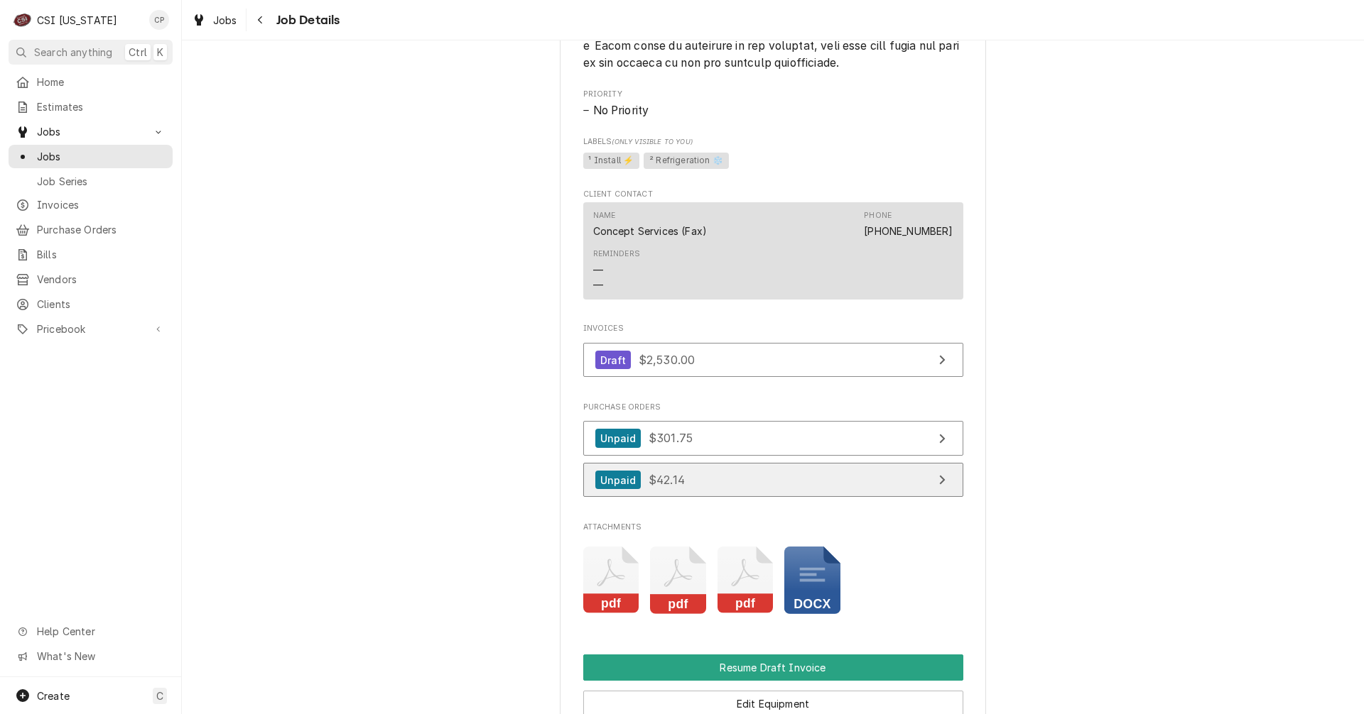
click at [873, 498] on link "Unpaid $42.14" at bounding box center [773, 480] width 380 height 35
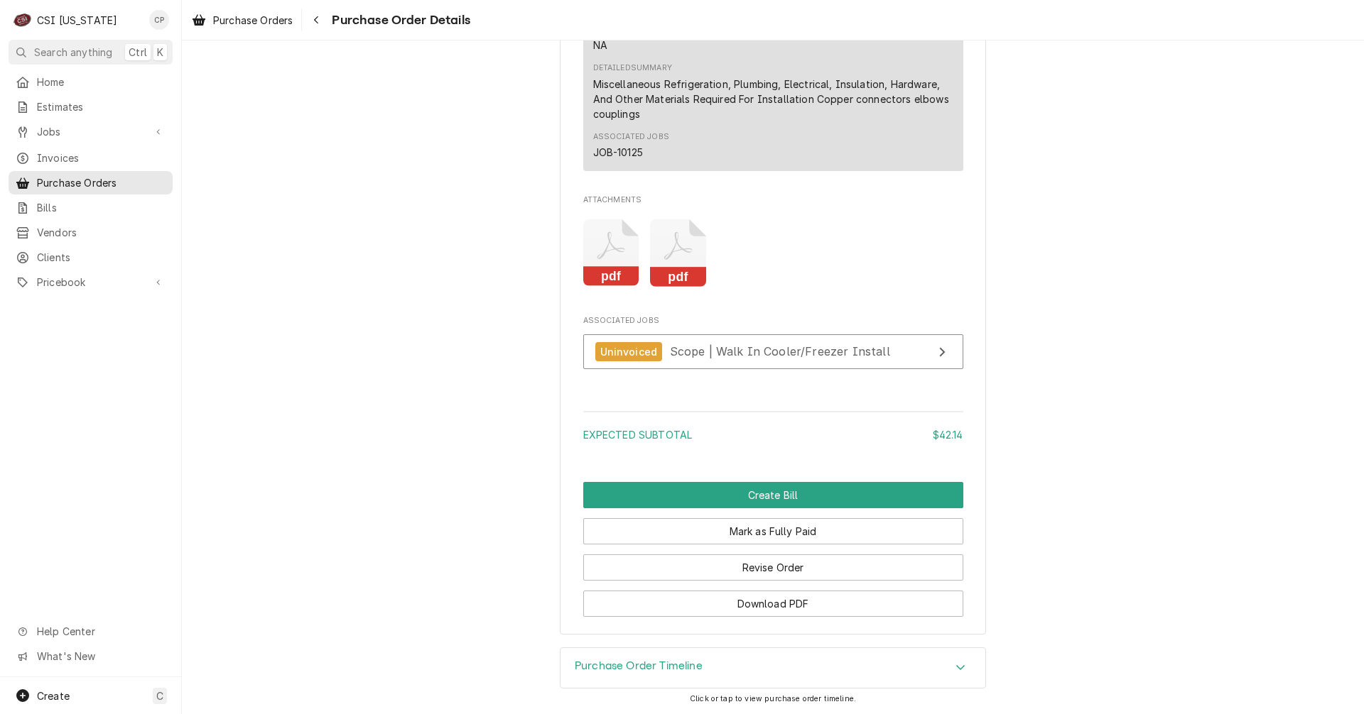
scroll to position [1241, 0]
click at [602, 262] on icon "Attachments" at bounding box center [611, 252] width 56 height 67
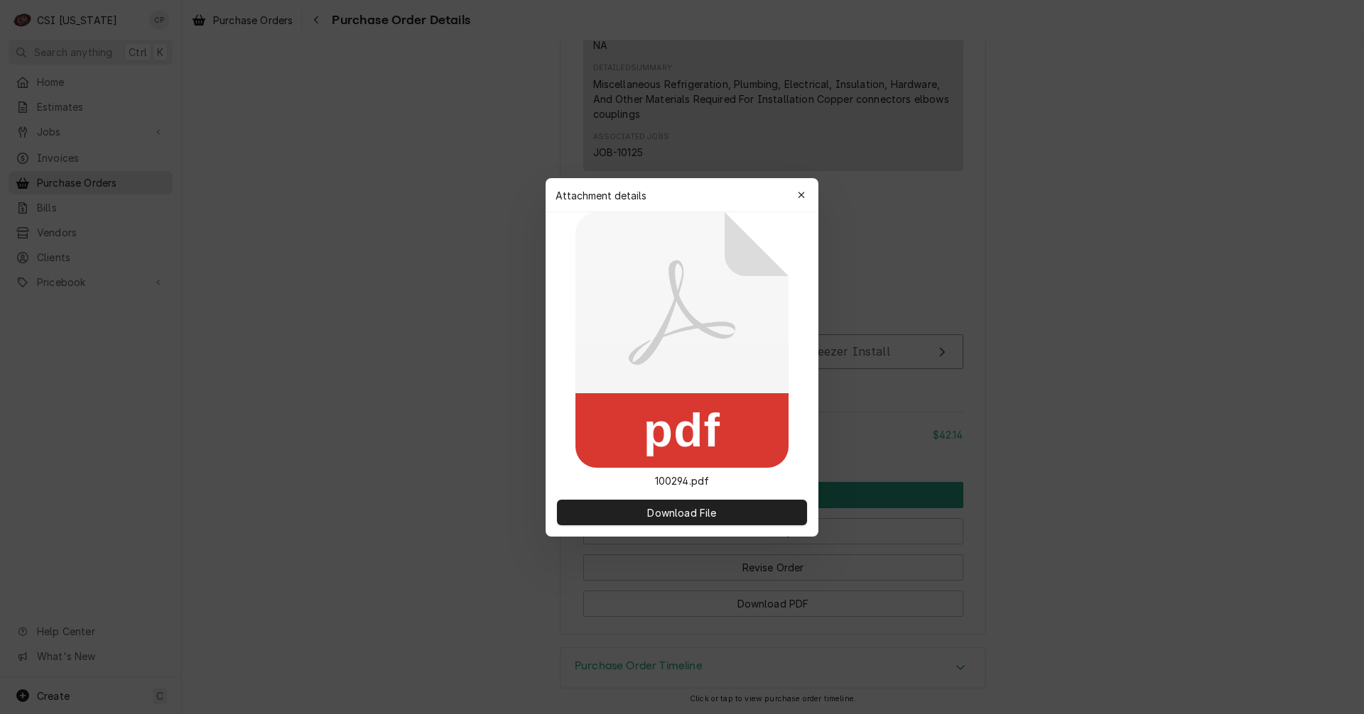
click at [602, 262] on icon at bounding box center [681, 340] width 213 height 256
click at [701, 517] on span "Download File" at bounding box center [681, 512] width 75 height 15
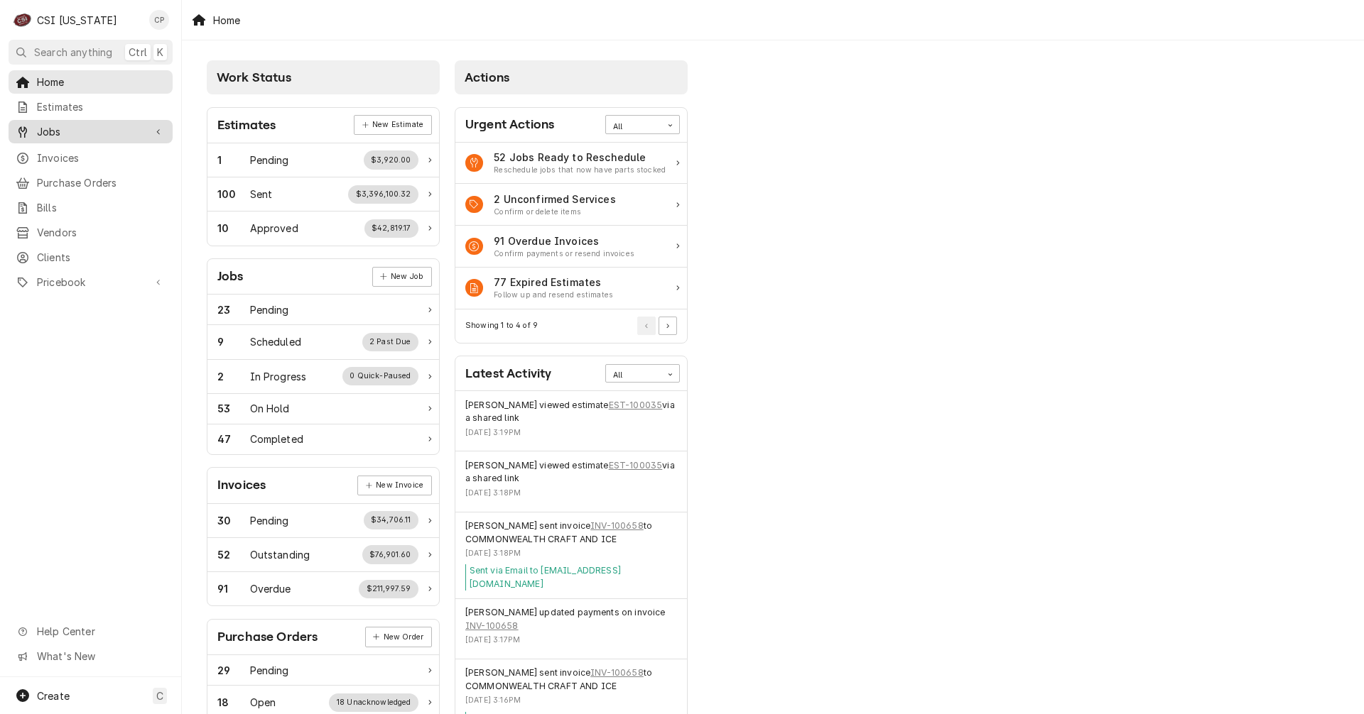
click at [54, 129] on span "Jobs" at bounding box center [90, 131] width 107 height 15
click at [66, 170] on link "Job Series" at bounding box center [91, 181] width 164 height 23
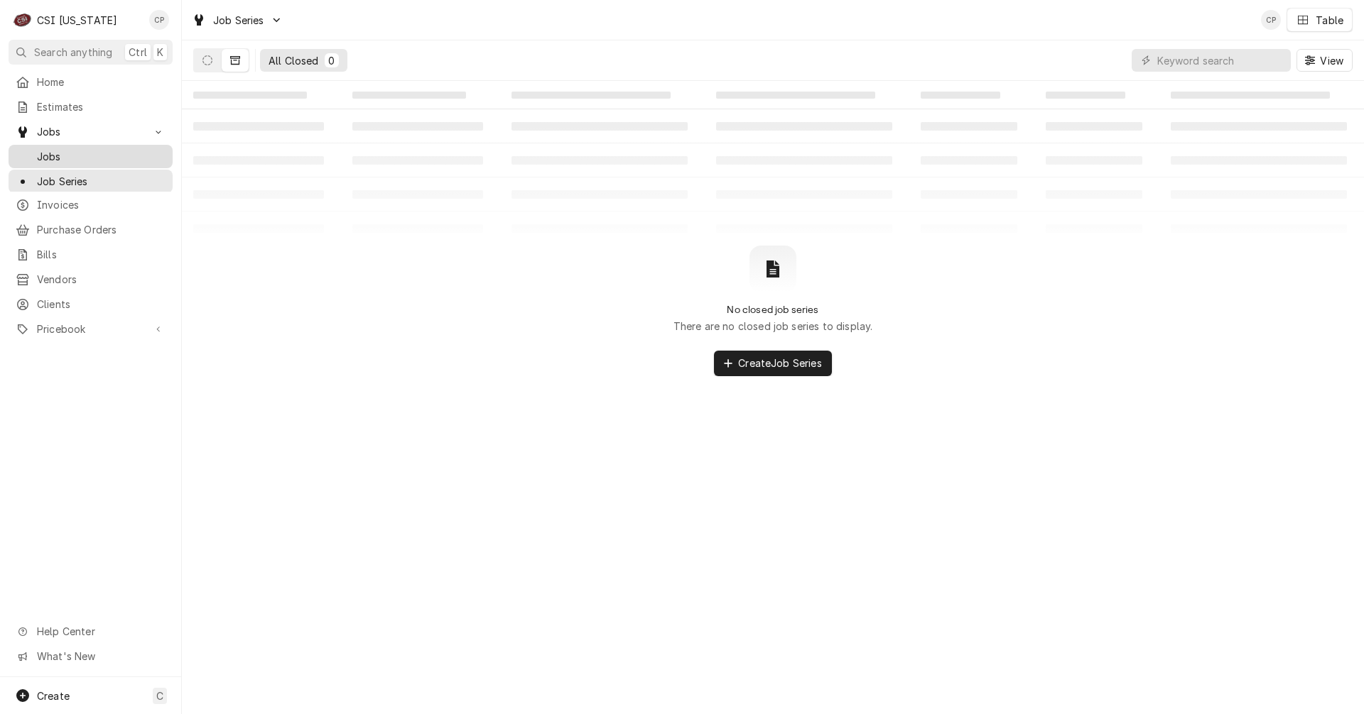
click at [51, 158] on span "Jobs" at bounding box center [101, 156] width 129 height 15
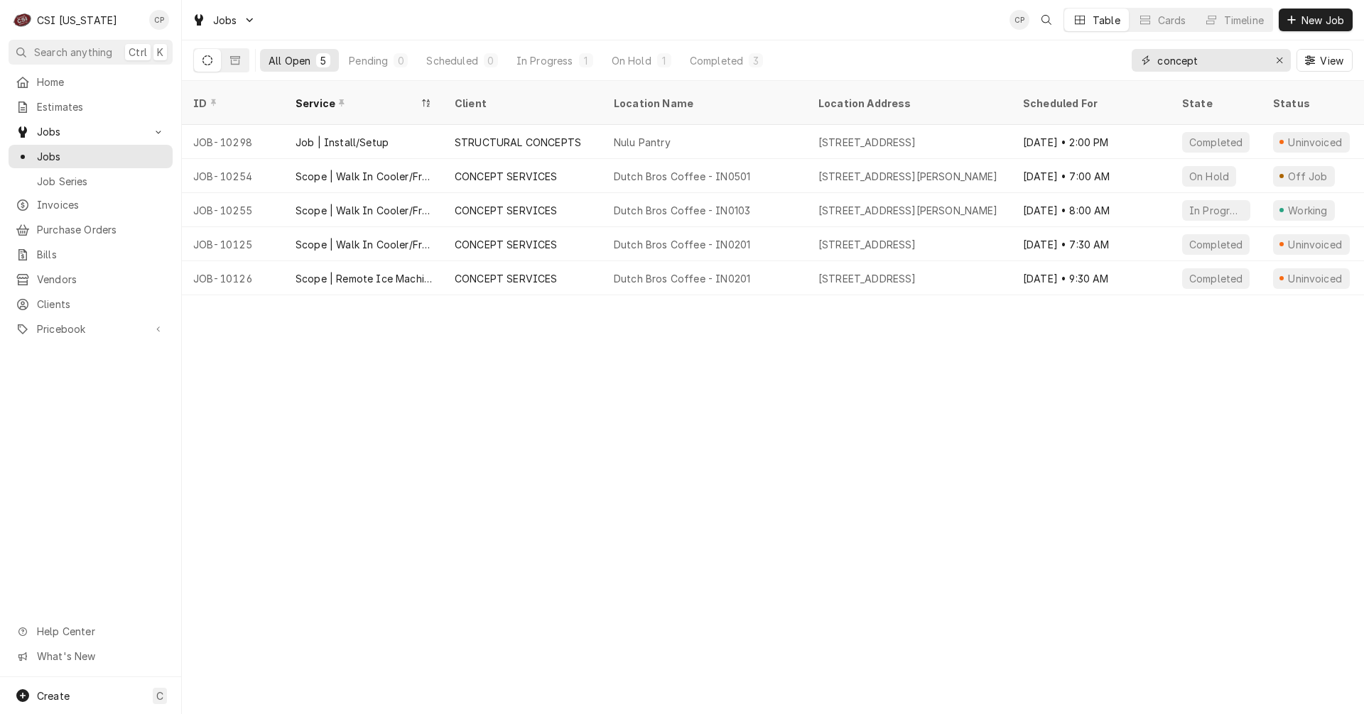
click at [1222, 60] on input "concept" at bounding box center [1210, 60] width 107 height 23
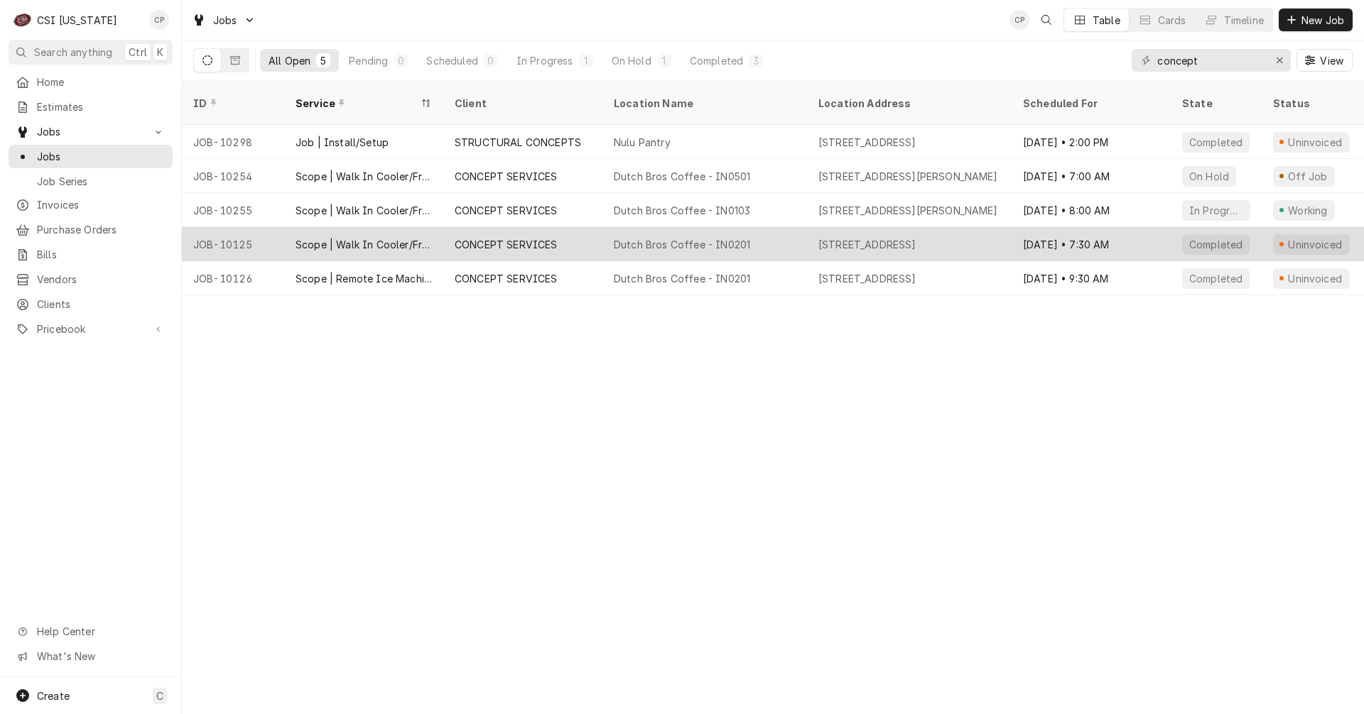
click at [409, 237] on div "Scope | Walk In Cooler/Freezer Install" at bounding box center [363, 244] width 136 height 15
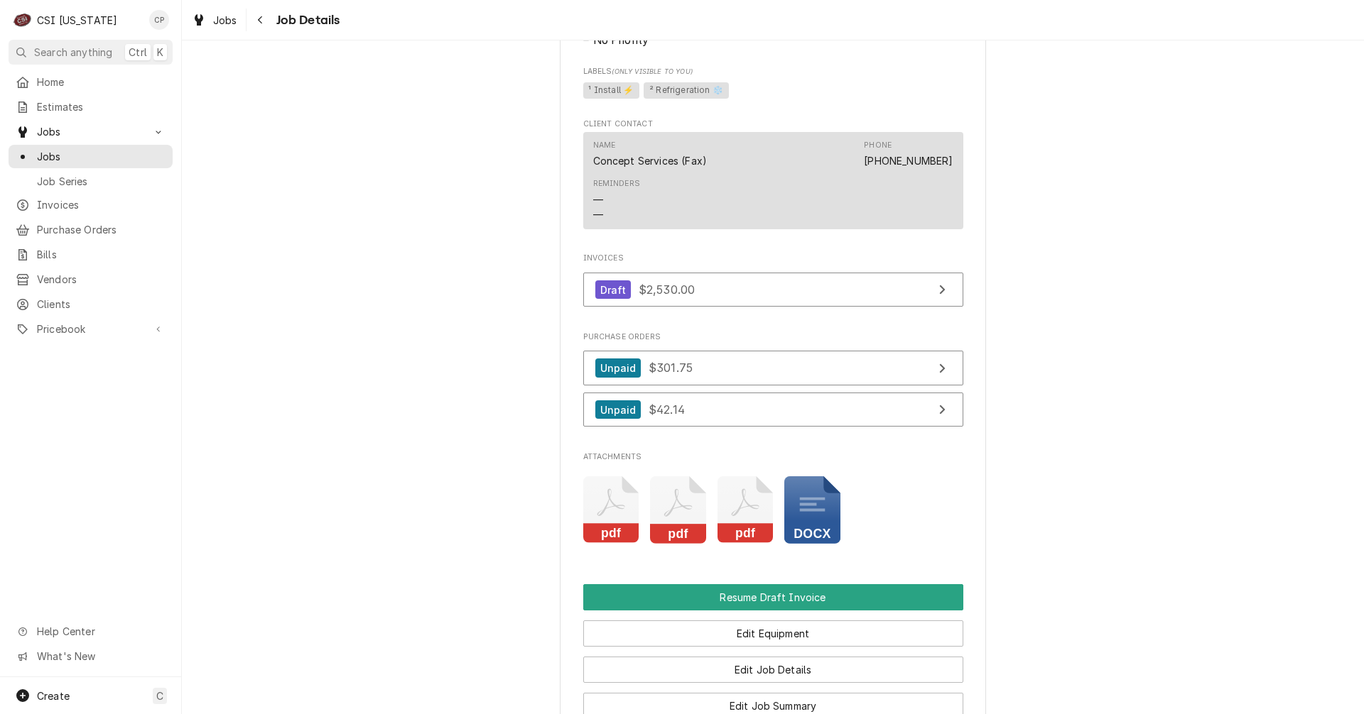
scroll to position [1278, 0]
click at [804, 532] on icon "Attachments" at bounding box center [812, 509] width 56 height 67
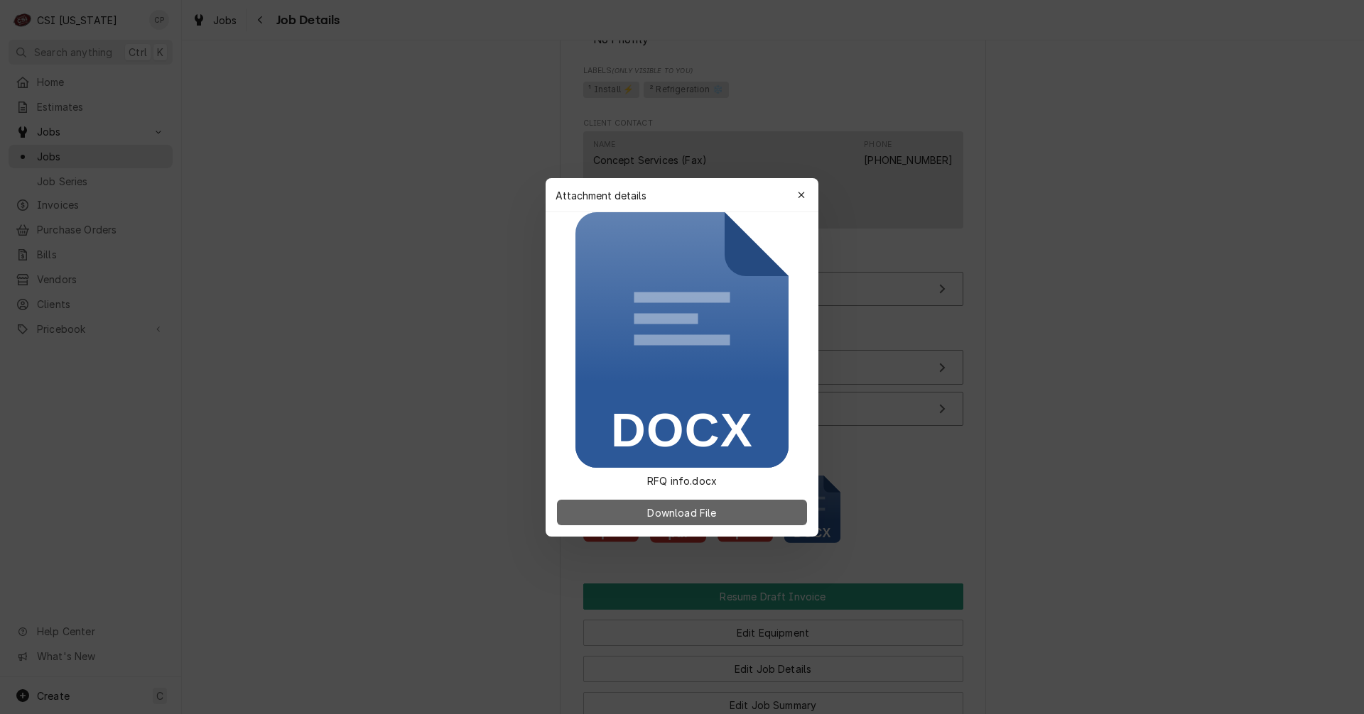
click at [707, 513] on span "Download File" at bounding box center [681, 512] width 75 height 15
click at [800, 197] on icon "button" at bounding box center [802, 195] width 8 height 10
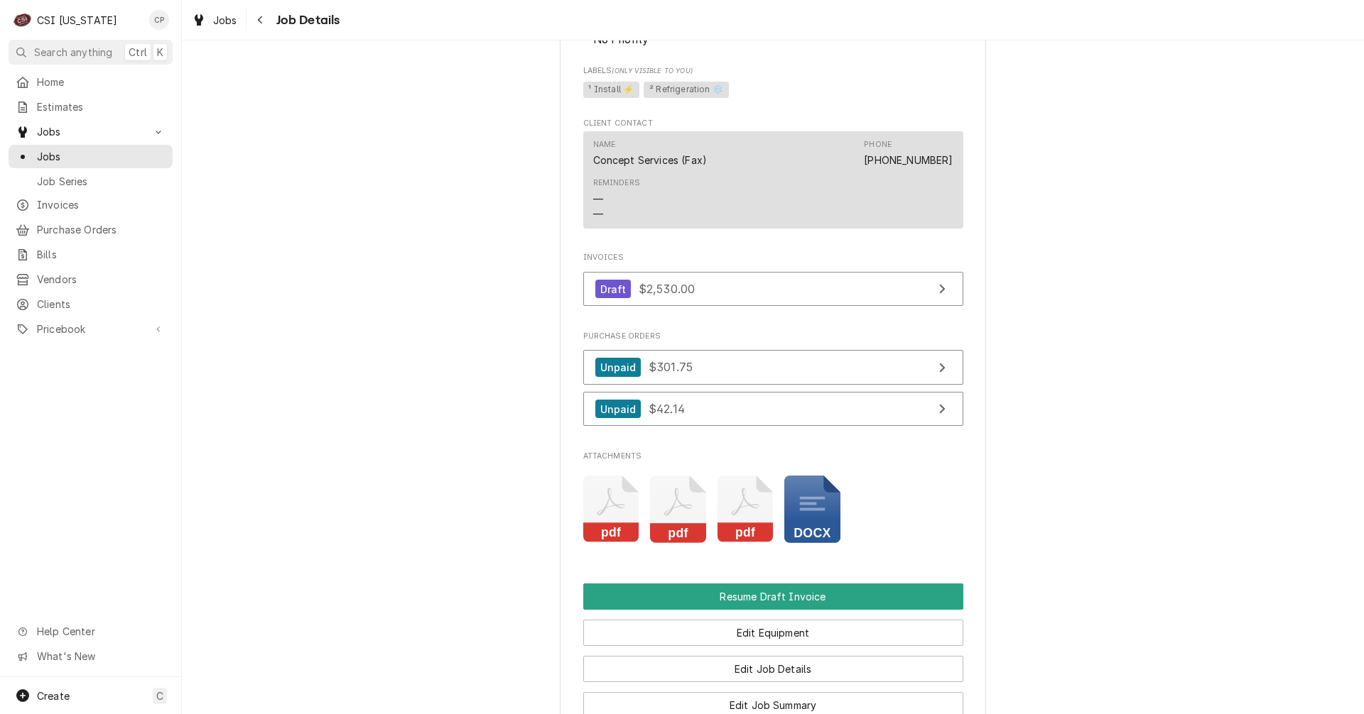
click at [597, 516] on icon "Attachments" at bounding box center [611, 503] width 28 height 28
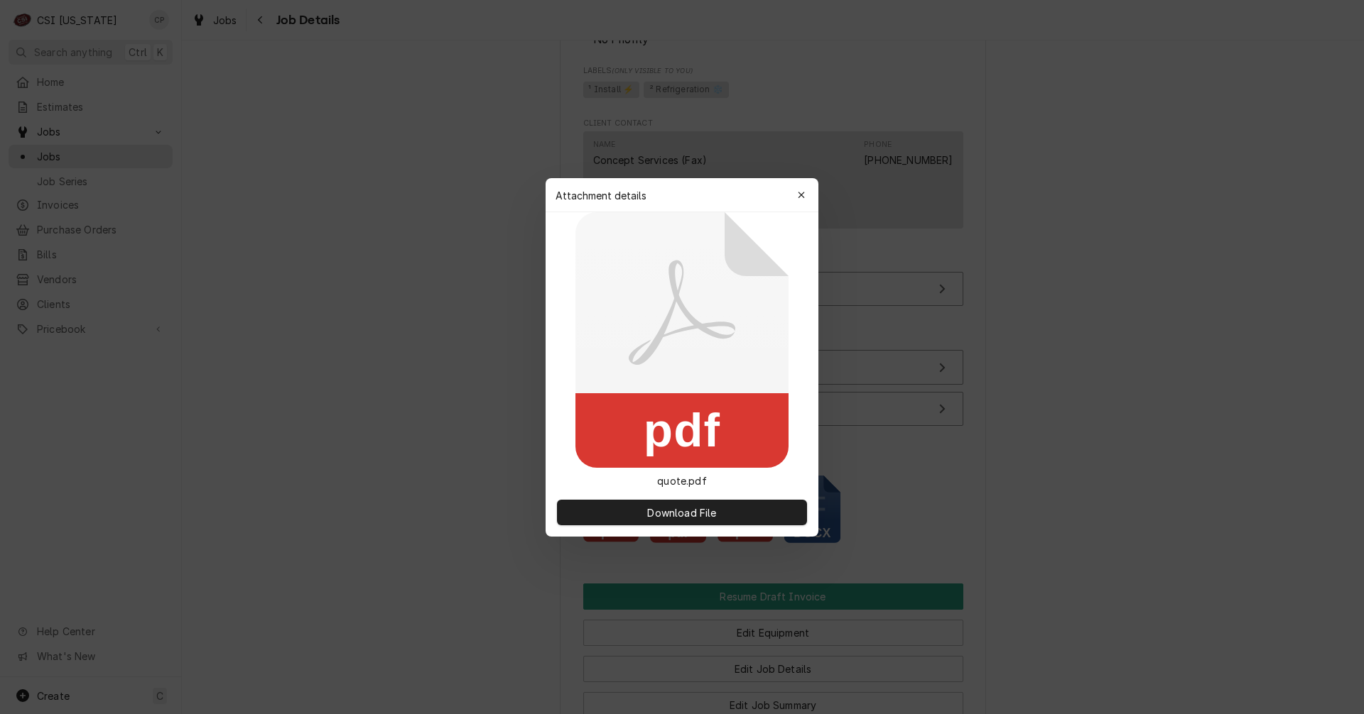
click at [684, 498] on div "Download File" at bounding box center [681, 513] width 273 height 48
click at [682, 506] on span "Download File" at bounding box center [681, 512] width 75 height 15
click at [805, 194] on div "button" at bounding box center [801, 195] width 14 height 14
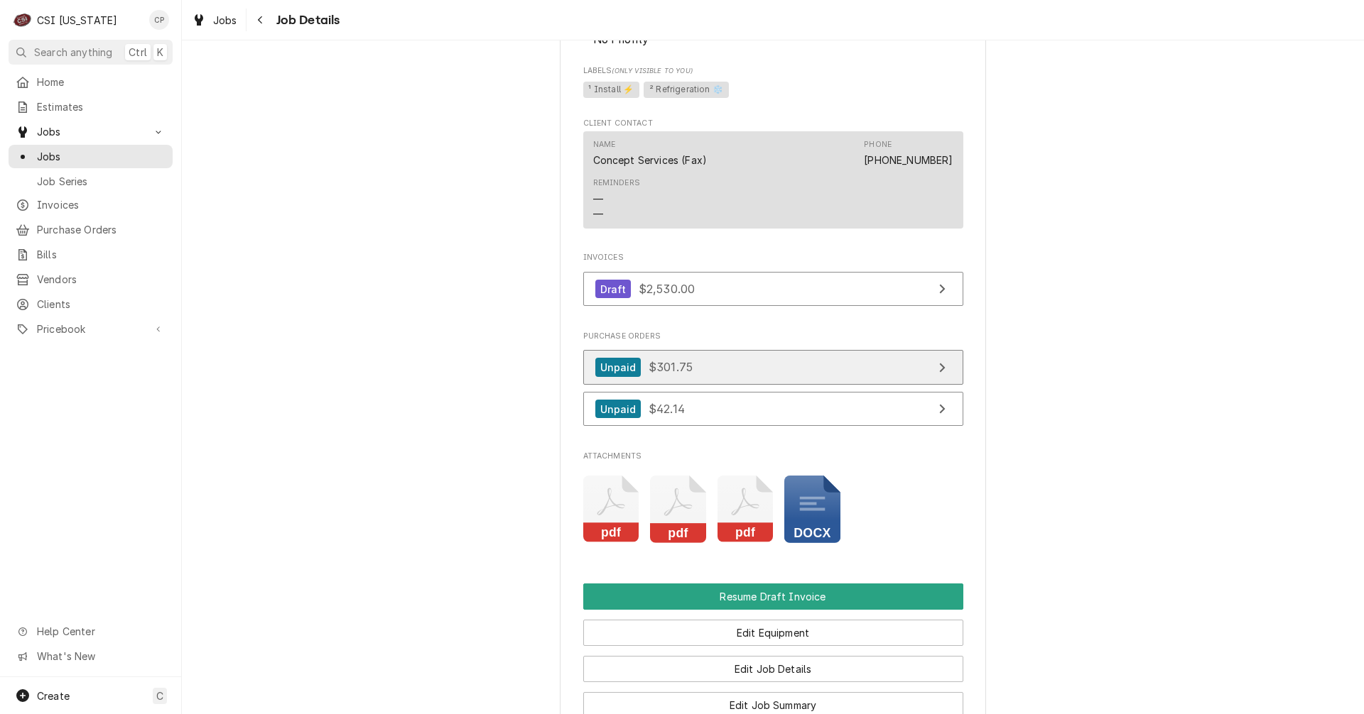
click at [833, 385] on link "Unpaid $301.75" at bounding box center [773, 367] width 380 height 35
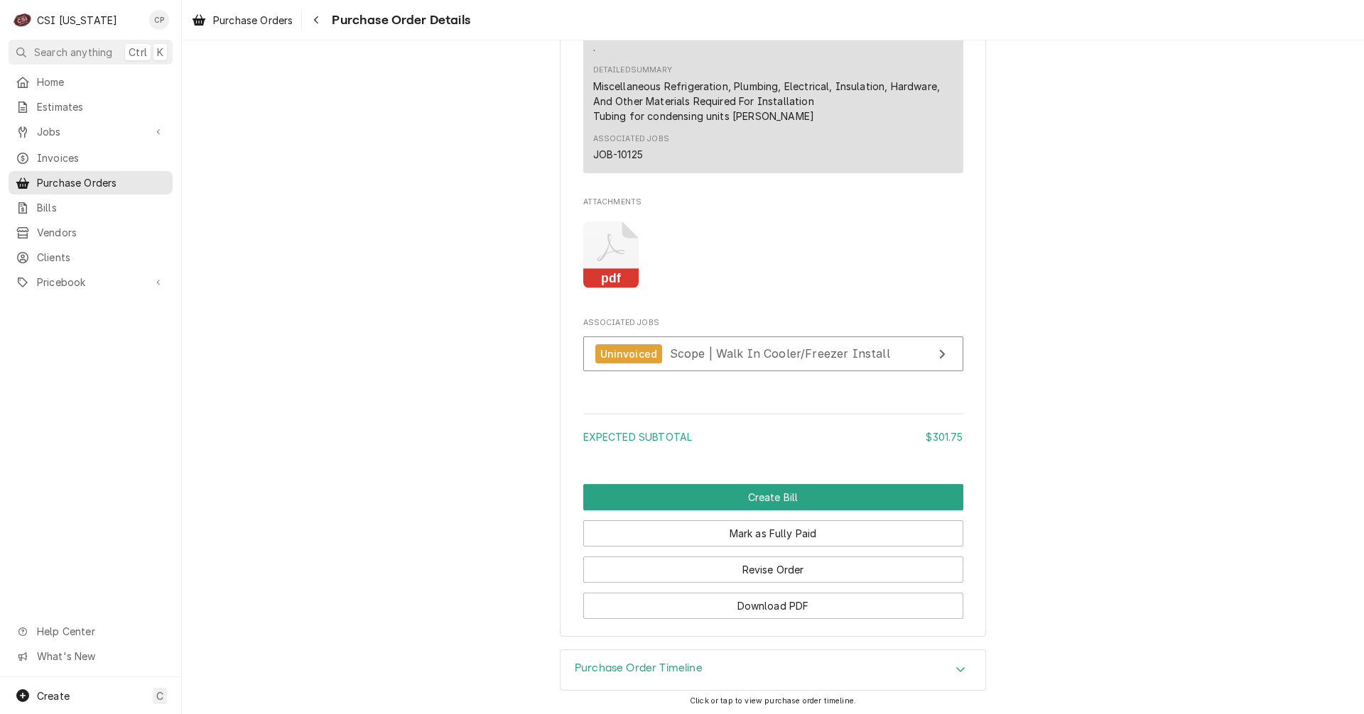
scroll to position [1170, 0]
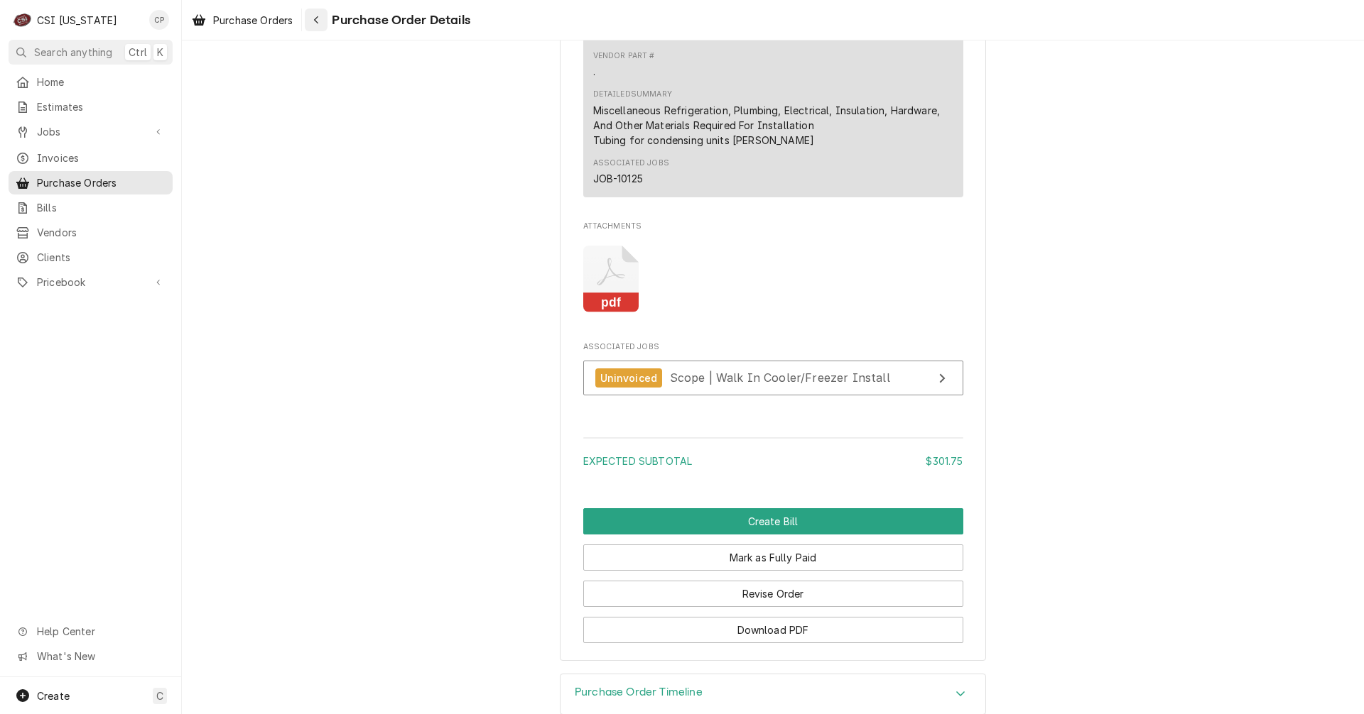
click at [322, 21] on div "Navigate back" at bounding box center [316, 20] width 14 height 14
